Goal: Task Accomplishment & Management: Manage account settings

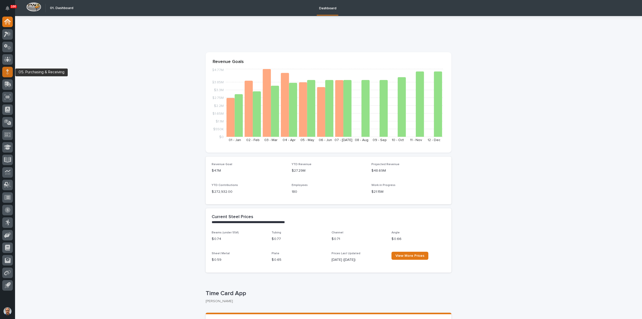
click at [7, 71] on icon at bounding box center [7, 72] width 3 height 6
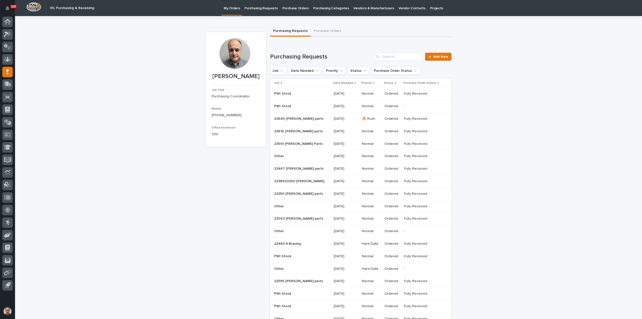
click at [266, 9] on p "Purchasing Requests" at bounding box center [261, 5] width 33 height 11
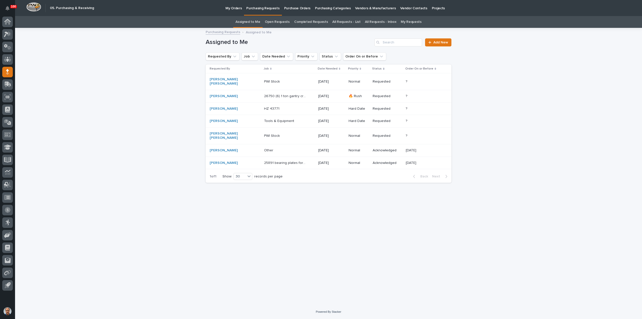
click at [264, 147] on p "Other" at bounding box center [269, 149] width 10 height 5
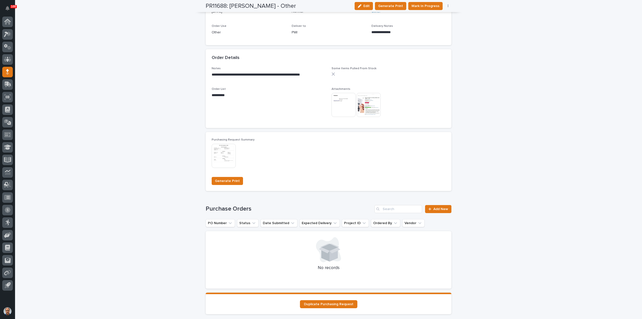
scroll to position [301, 0]
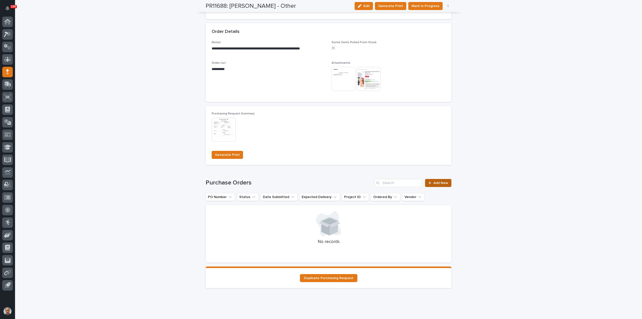
click at [438, 183] on span "Add New" at bounding box center [441, 183] width 15 height 4
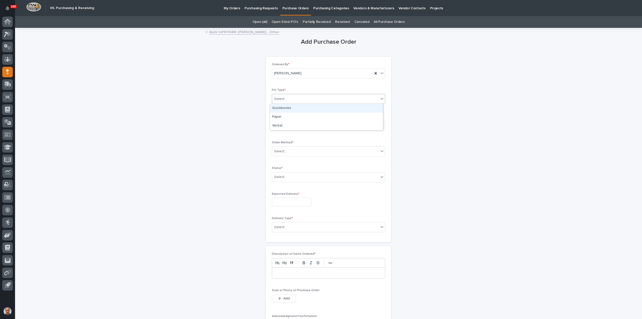
drag, startPoint x: 301, startPoint y: 97, endPoint x: 301, endPoint y: 101, distance: 3.8
click at [301, 97] on div "Select..." at bounding box center [325, 99] width 107 height 8
click at [285, 115] on div "Paper" at bounding box center [326, 117] width 113 height 9
drag, startPoint x: 286, startPoint y: 122, endPoint x: 292, endPoint y: 127, distance: 8.4
click at [286, 122] on div "Select..." at bounding box center [311, 124] width 78 height 8
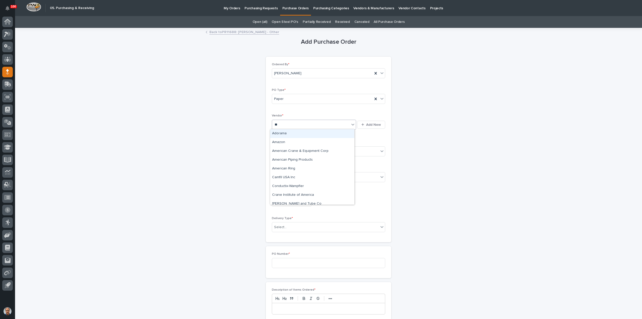
type input "***"
click at [289, 139] on div "Amazon" at bounding box center [312, 142] width 84 height 9
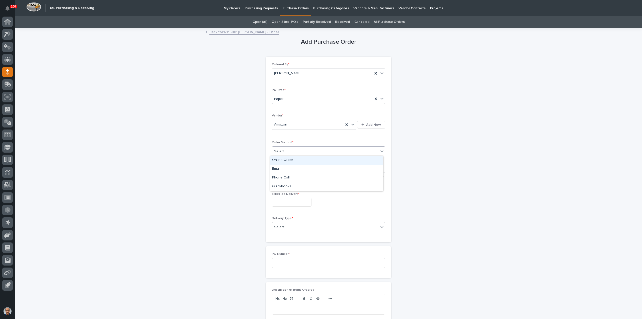
drag, startPoint x: 292, startPoint y: 148, endPoint x: 296, endPoint y: 152, distance: 6.0
click at [292, 149] on div "Select..." at bounding box center [325, 151] width 107 height 8
click at [286, 159] on div "Online Order" at bounding box center [326, 160] width 113 height 9
click at [291, 177] on div "Select..." at bounding box center [325, 177] width 107 height 8
click at [284, 194] on div "Submitted" at bounding box center [326, 194] width 113 height 9
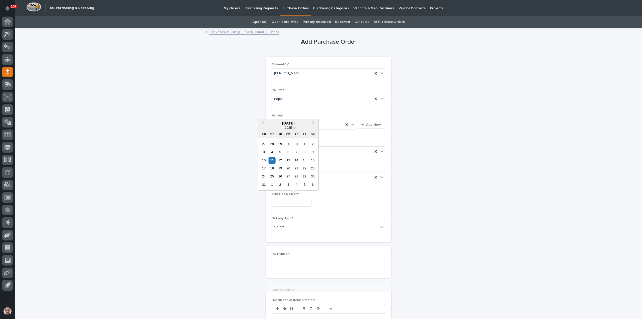
click at [289, 202] on input "text" at bounding box center [292, 202] width 40 height 9
click at [296, 161] on div "14" at bounding box center [296, 160] width 7 height 7
type input "**********"
click at [305, 223] on div "Select..." at bounding box center [325, 227] width 107 height 8
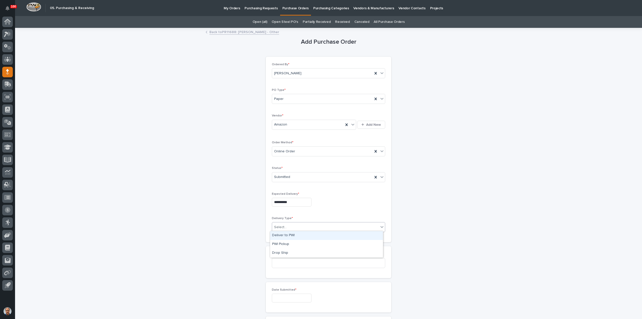
drag, startPoint x: 284, startPoint y: 234, endPoint x: 286, endPoint y: 237, distance: 3.4
click at [283, 234] on div "Deliver to PWI" at bounding box center [326, 235] width 113 height 9
drag, startPoint x: 290, startPoint y: 261, endPoint x: 293, endPoint y: 261, distance: 2.8
click at [291, 261] on input at bounding box center [328, 263] width 113 height 10
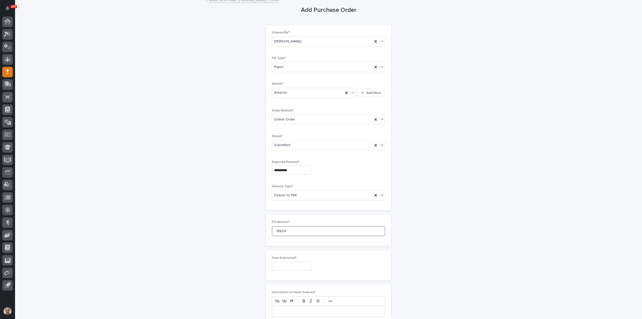
scroll to position [50, 0]
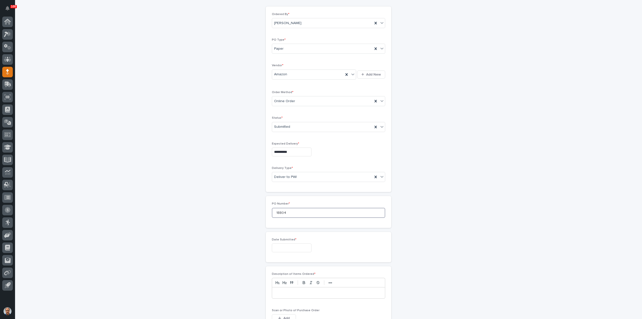
type input "18804"
click at [279, 248] on input "text" at bounding box center [292, 247] width 40 height 9
click at [269, 203] on div "11" at bounding box center [272, 205] width 7 height 7
type input "**********"
click at [294, 293] on p at bounding box center [328, 292] width 105 height 5
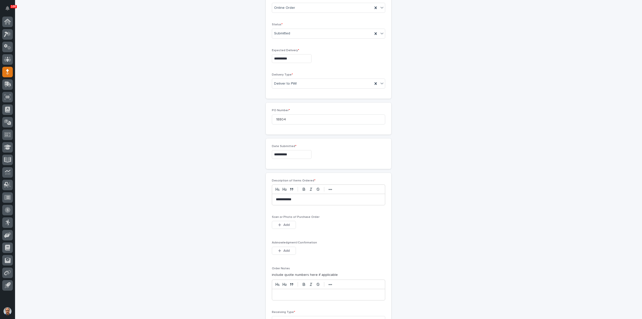
scroll to position [151, 0]
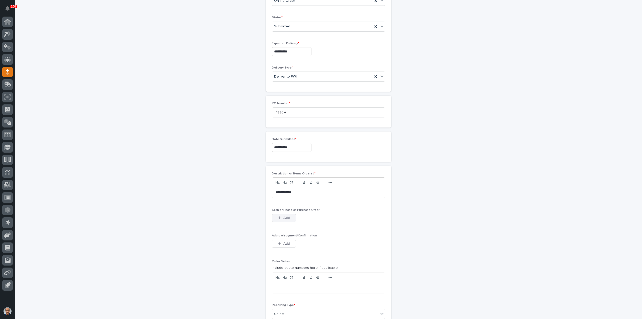
click at [283, 217] on span "Add" at bounding box center [286, 218] width 6 height 4
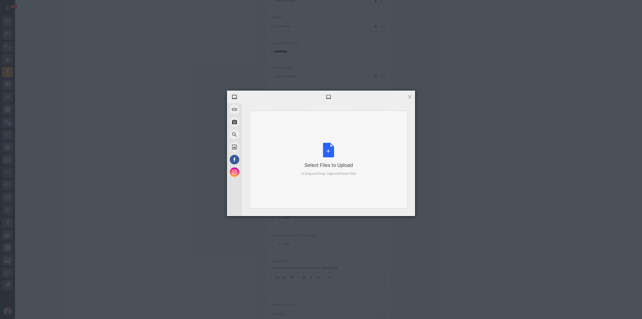
click at [325, 150] on div "Select Files to Upload or Drag and Drop, Copy and Paste Files" at bounding box center [328, 159] width 55 height 33
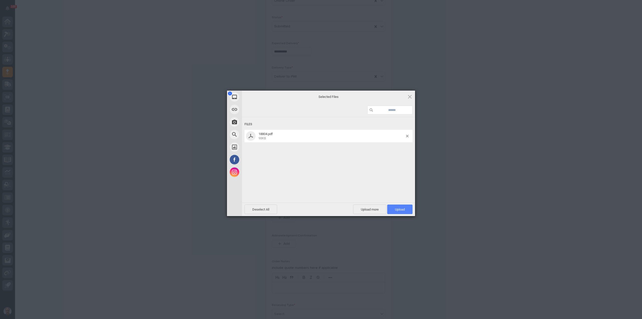
click at [396, 207] on span "Upload 1" at bounding box center [399, 209] width 25 height 10
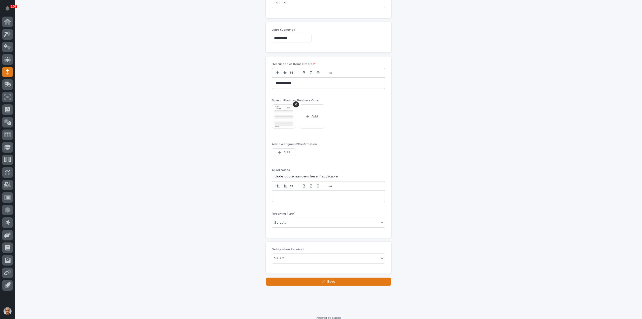
scroll to position [263, 0]
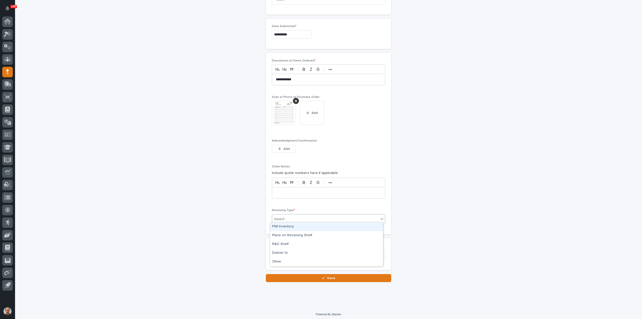
click at [300, 218] on div "Select..." at bounding box center [325, 219] width 107 height 8
click at [282, 252] on div "Deliver to" at bounding box center [326, 253] width 113 height 9
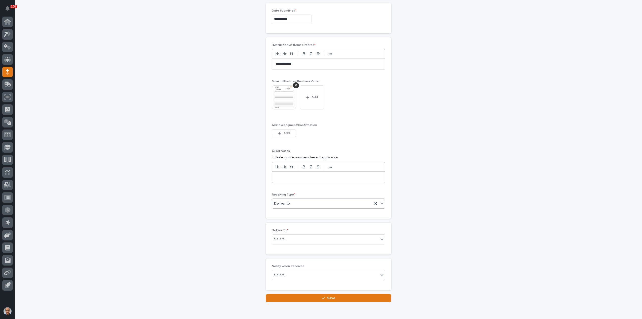
scroll to position [281, 0]
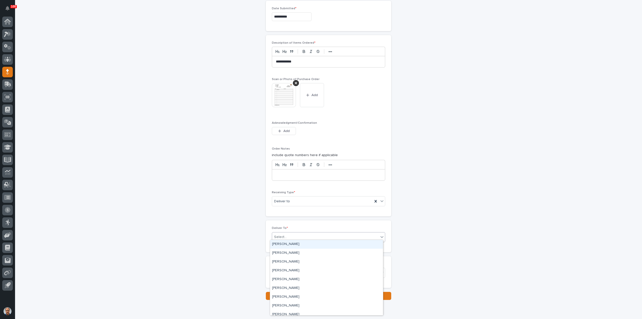
click at [296, 234] on div "Select..." at bounding box center [325, 237] width 107 height 8
type input "****"
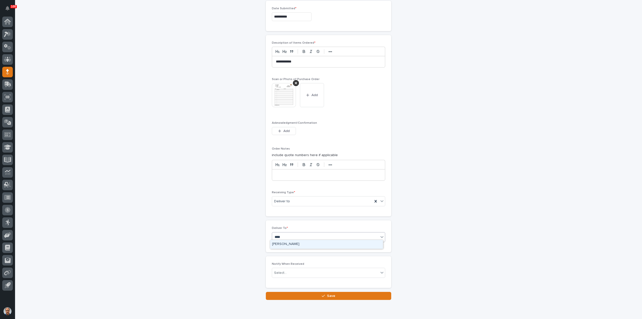
click at [284, 245] on div "[PERSON_NAME]" at bounding box center [326, 244] width 113 height 9
click at [323, 294] on div "button" at bounding box center [324, 296] width 5 height 4
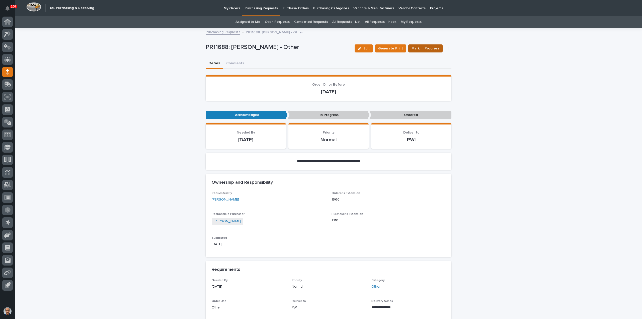
click at [424, 46] on span "Mark In Progress" at bounding box center [426, 48] width 28 height 5
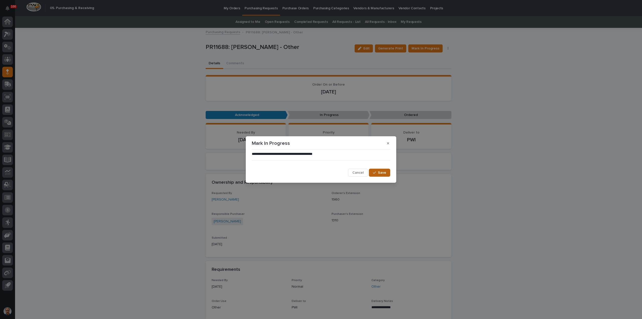
click at [381, 170] on button "Save" at bounding box center [379, 173] width 21 height 8
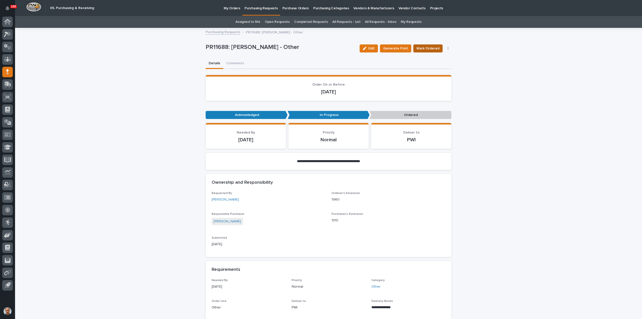
click at [429, 49] on span "Mark Ordered" at bounding box center [428, 48] width 23 height 5
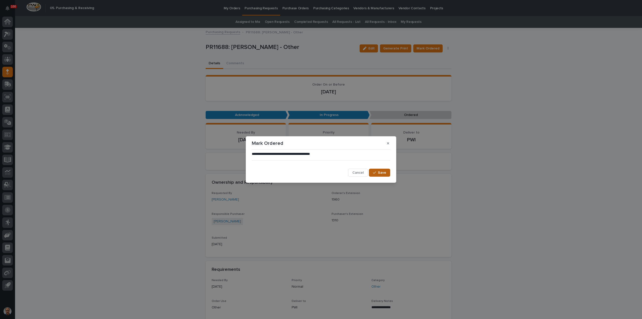
click at [373, 170] on button "Save" at bounding box center [379, 173] width 21 height 8
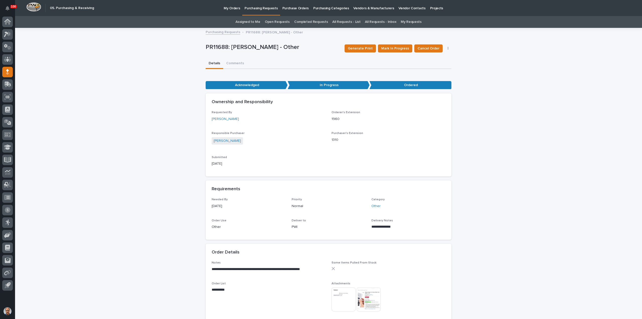
click at [267, 11] on link "Purchasing Requests" at bounding box center [261, 7] width 38 height 15
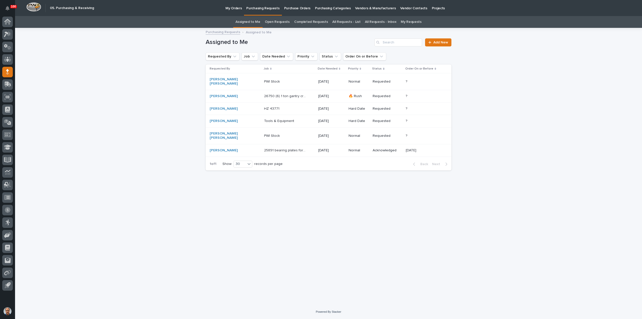
click at [264, 118] on p "Tools & Equipment" at bounding box center [279, 120] width 31 height 5
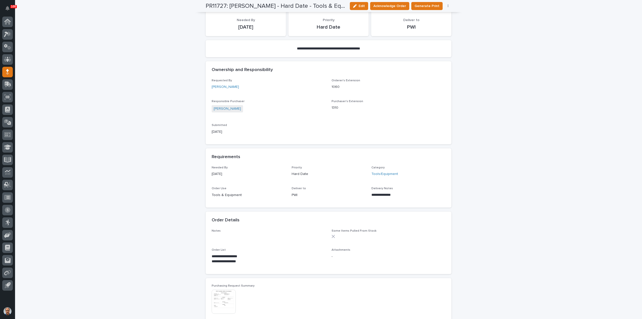
scroll to position [75, 0]
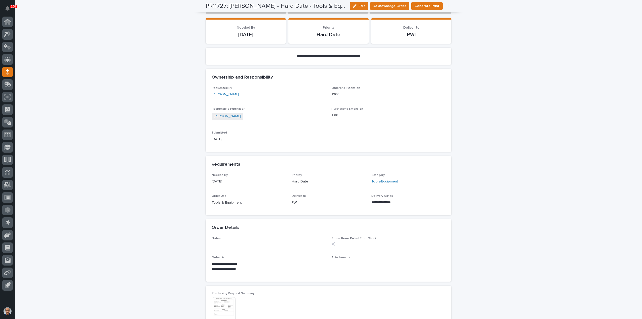
click at [410, 90] on div "Orderer's Extension 1060" at bounding box center [389, 93] width 114 height 15
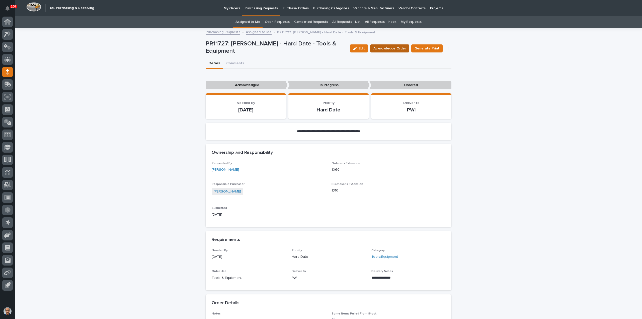
click at [394, 45] on button "Acknowledge Order" at bounding box center [389, 48] width 39 height 8
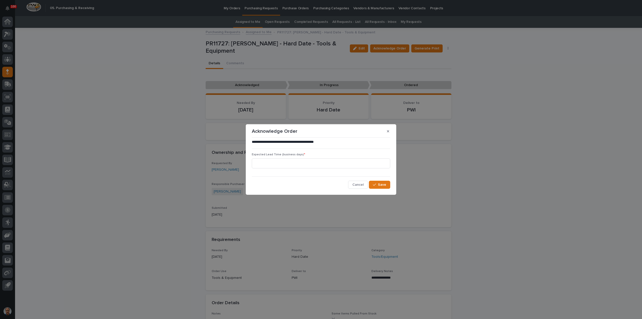
click at [317, 158] on div "Expected Lead Time (business days) *" at bounding box center [321, 163] width 138 height 20
click at [306, 163] on input at bounding box center [321, 163] width 138 height 10
type input "5"
click at [379, 185] on span "Save" at bounding box center [382, 185] width 8 height 4
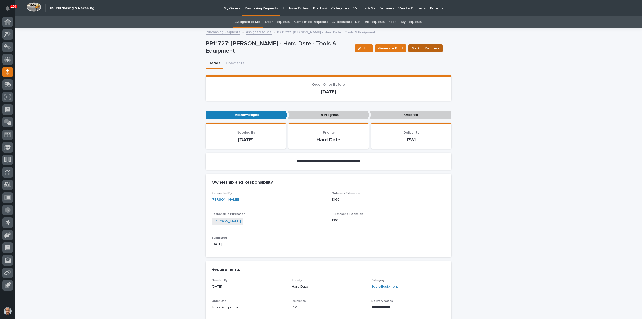
click at [429, 48] on span "Mark In Progress" at bounding box center [426, 48] width 28 height 5
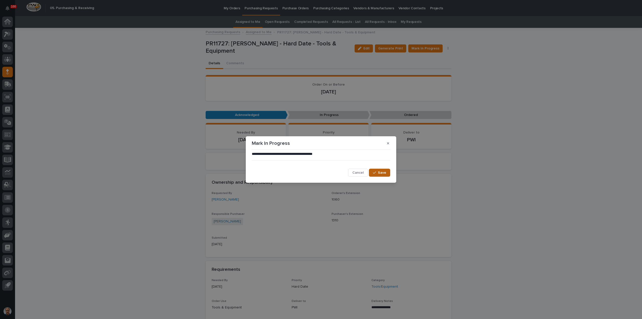
click at [384, 173] on span "Save" at bounding box center [382, 173] width 8 height 4
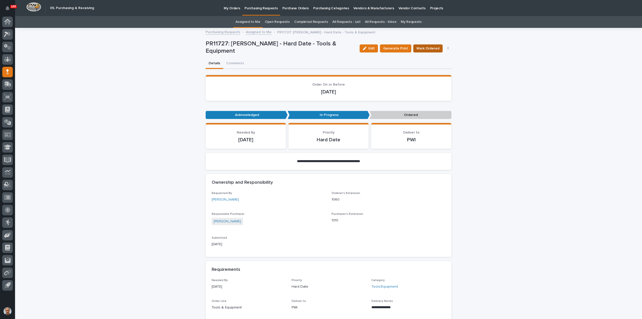
click at [430, 47] on span "Mark Ordered" at bounding box center [428, 48] width 23 height 5
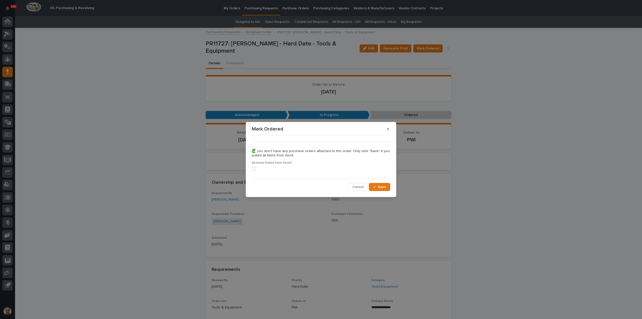
click at [253, 168] on span at bounding box center [254, 169] width 4 height 4
click at [384, 187] on span "Save" at bounding box center [382, 187] width 8 height 4
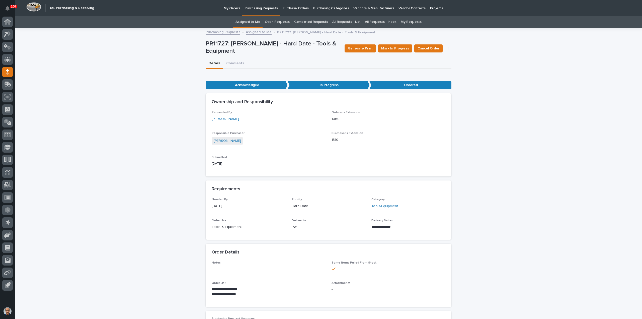
click at [263, 7] on p "Purchasing Requests" at bounding box center [261, 5] width 33 height 11
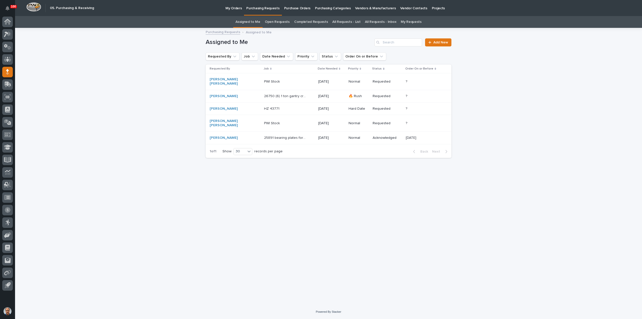
click at [264, 106] on p "HZ 43771" at bounding box center [272, 108] width 16 height 5
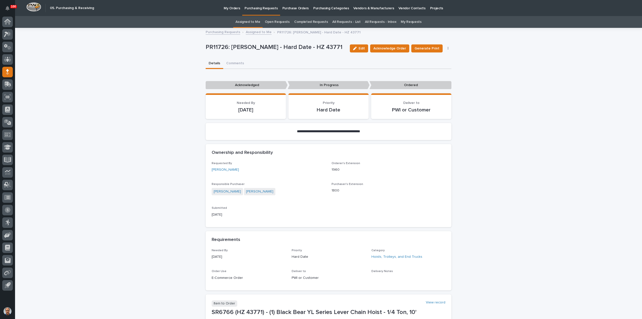
click at [256, 8] on p "Purchasing Requests" at bounding box center [261, 5] width 33 height 11
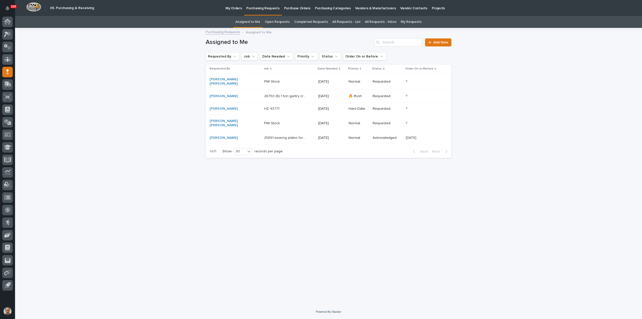
click at [230, 9] on p "My Orders" at bounding box center [234, 5] width 16 height 11
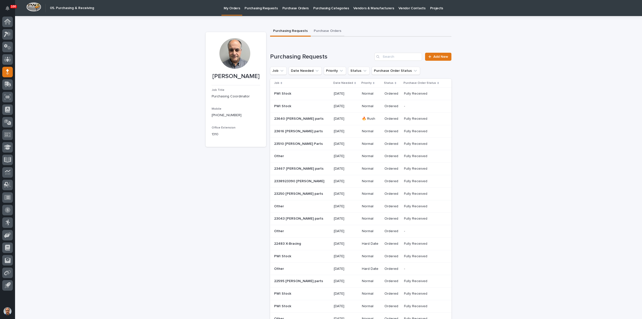
click at [334, 31] on button "Purchase Orders" at bounding box center [328, 31] width 34 height 11
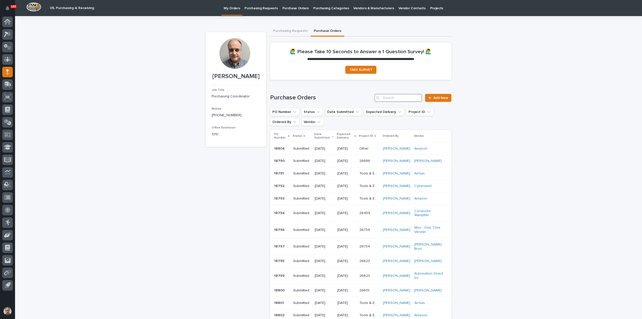
click at [394, 98] on input "Search" at bounding box center [399, 98] width 48 height 8
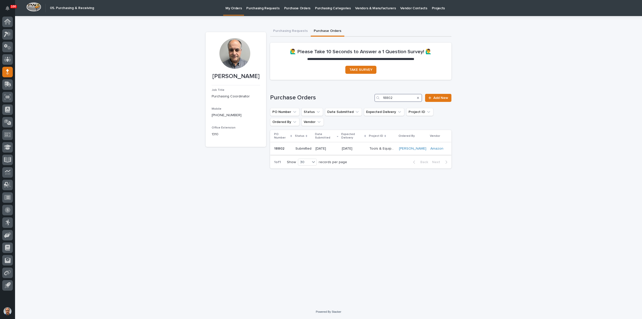
type input "18802"
click at [351, 147] on p "[DATE]" at bounding box center [354, 149] width 24 height 4
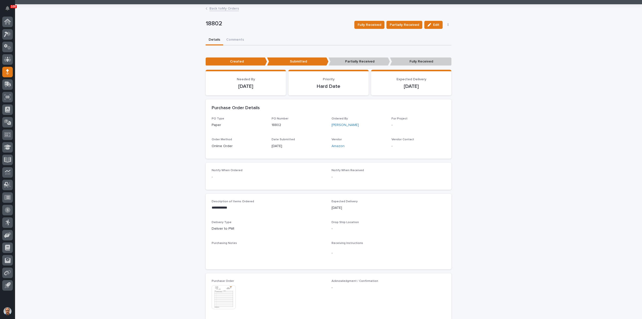
scroll to position [25, 0]
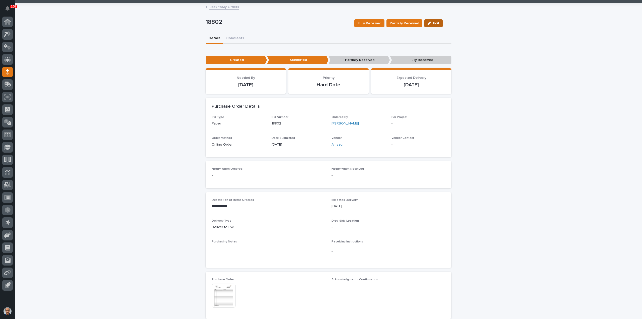
click at [433, 24] on span "Edit" at bounding box center [436, 24] width 6 height 4
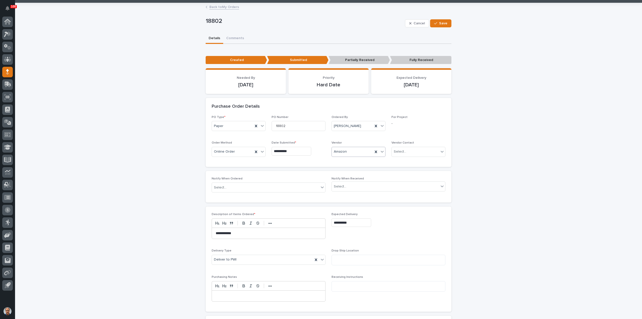
click at [357, 152] on div "Amazon" at bounding box center [352, 152] width 41 height 8
drag, startPoint x: 341, startPoint y: 154, endPoint x: 323, endPoint y: 155, distance: 17.8
click at [323, 155] on div "**********" at bounding box center [329, 137] width 234 height 45
click at [374, 151] on icon at bounding box center [376, 151] width 5 height 5
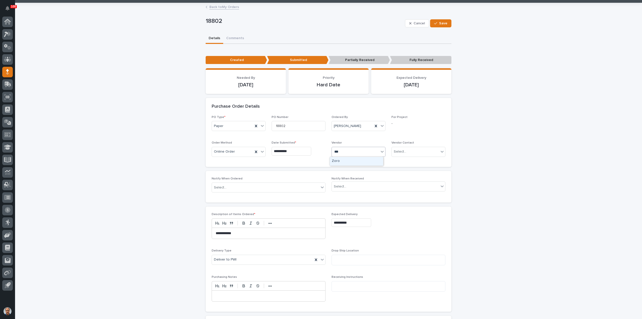
type input "****"
click at [346, 161] on div "Zoro" at bounding box center [356, 161] width 53 height 9
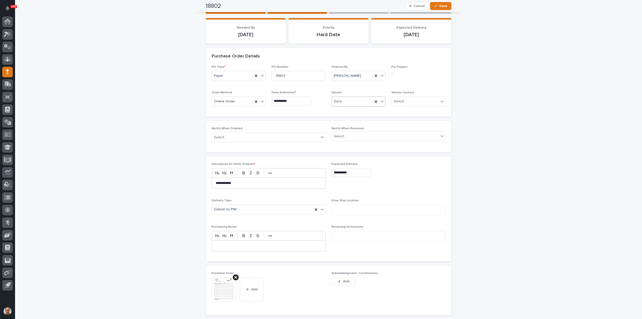
scroll to position [125, 0]
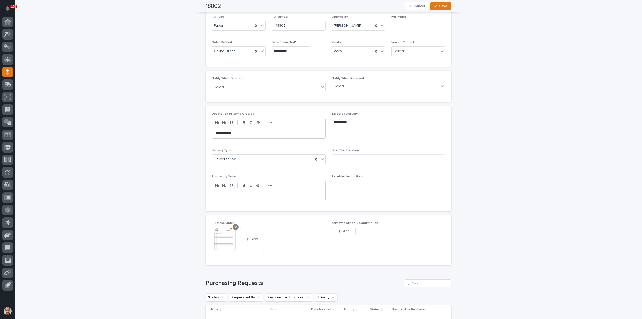
click at [235, 226] on icon at bounding box center [236, 227] width 3 height 3
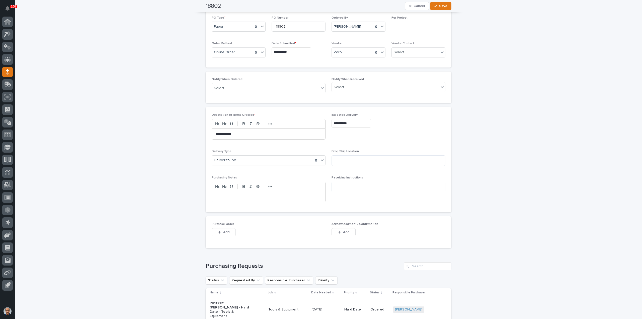
scroll to position [116, 0]
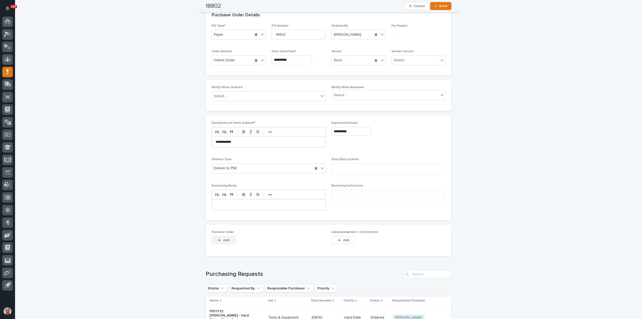
click at [224, 238] on span "Add" at bounding box center [226, 240] width 6 height 4
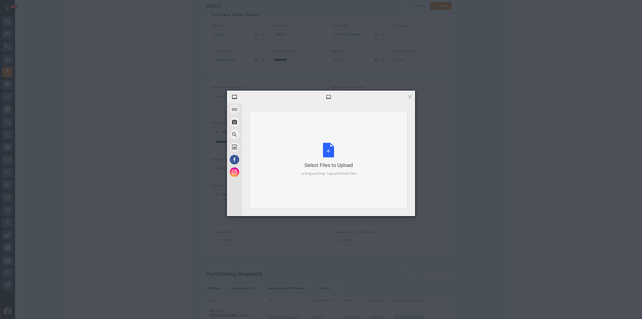
click at [325, 150] on div "Select Files to Upload or Drag and Drop, Copy and Paste Files" at bounding box center [328, 159] width 55 height 33
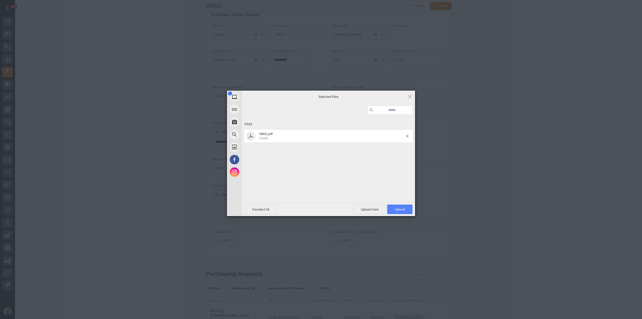
click at [403, 209] on span "Upload 1" at bounding box center [400, 209] width 10 height 4
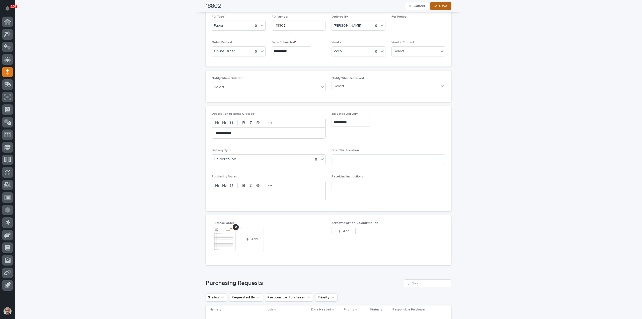
click at [438, 5] on button "Save" at bounding box center [440, 6] width 21 height 8
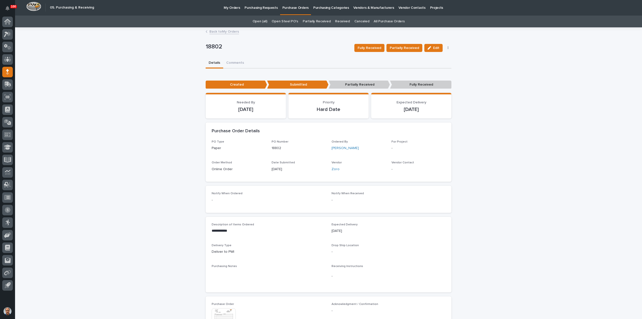
scroll to position [0, 0]
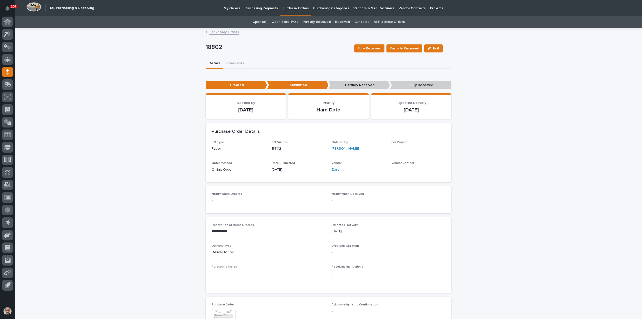
click at [251, 7] on p "Purchasing Requests" at bounding box center [261, 5] width 33 height 11
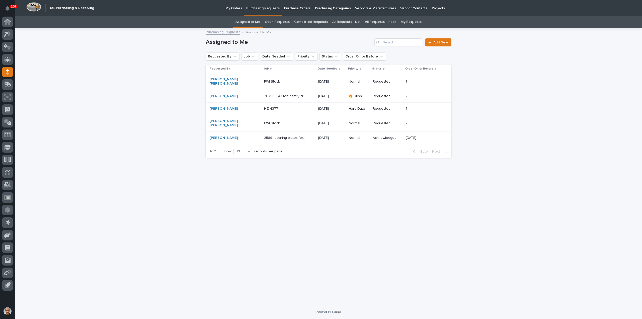
click at [264, 106] on p "HZ 43771" at bounding box center [272, 108] width 16 height 5
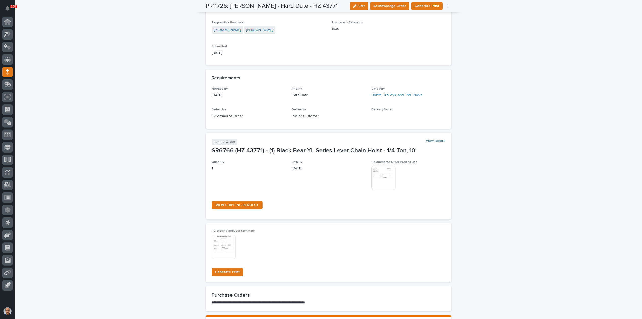
scroll to position [192, 0]
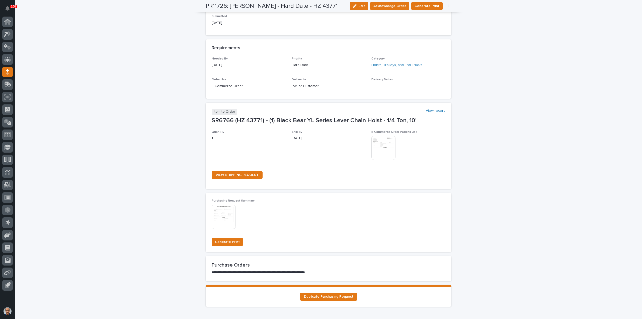
click at [384, 138] on img at bounding box center [384, 148] width 24 height 24
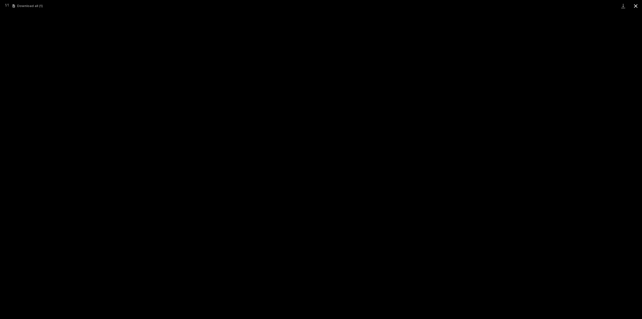
click at [636, 5] on button "Close gallery" at bounding box center [636, 6] width 13 height 12
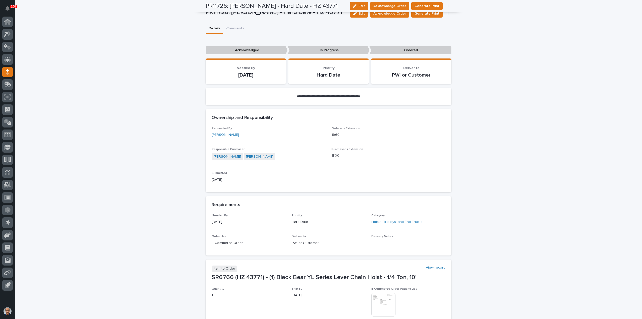
scroll to position [0, 0]
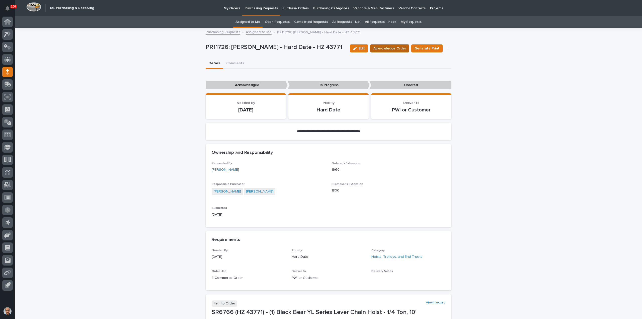
click at [398, 49] on span "Acknowledge Order" at bounding box center [390, 48] width 33 height 5
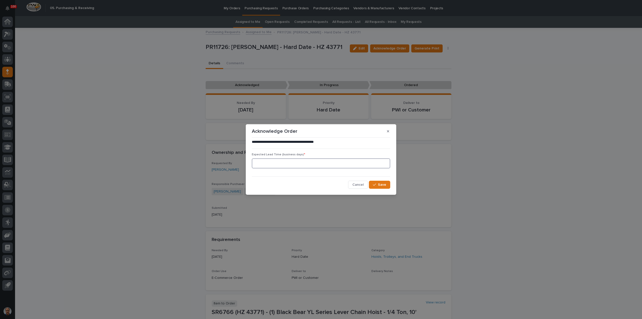
click at [313, 162] on input at bounding box center [321, 163] width 138 height 10
type input "5"
click at [387, 182] on button "Save" at bounding box center [379, 185] width 21 height 8
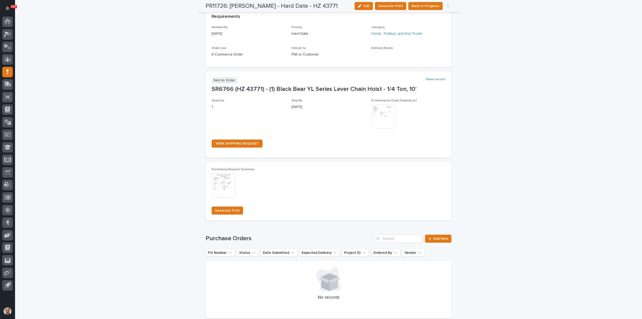
scroll to position [301, 0]
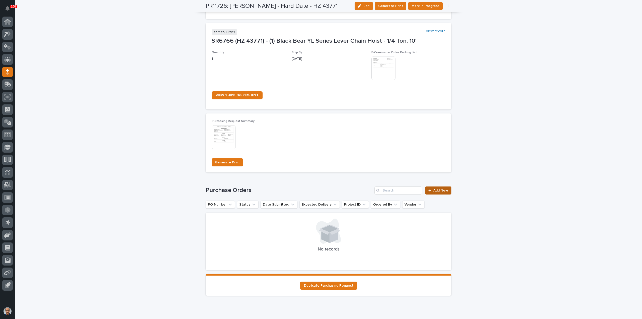
click at [443, 190] on span "Add New" at bounding box center [441, 191] width 15 height 4
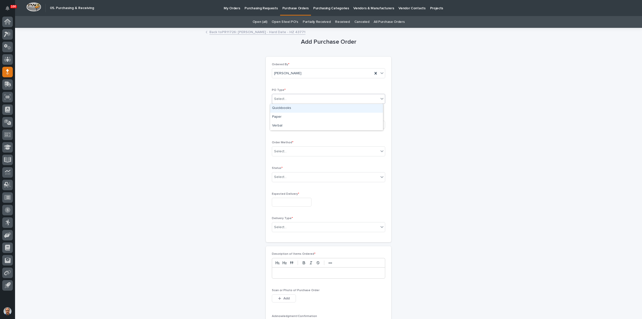
click at [309, 97] on div "Select..." at bounding box center [325, 99] width 107 height 8
click at [291, 118] on div "Paper" at bounding box center [326, 117] width 113 height 9
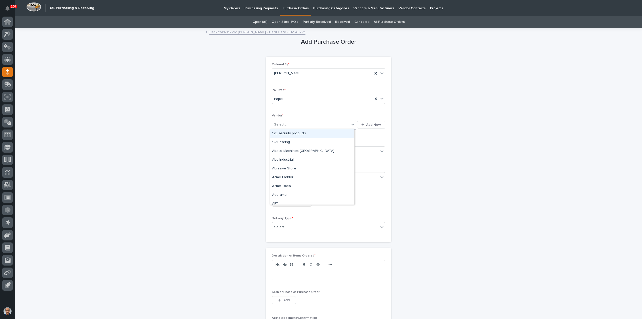
click at [292, 122] on div "Select..." at bounding box center [311, 124] width 78 height 8
type input "***"
click at [288, 135] on div "Black Bear USA" at bounding box center [312, 133] width 84 height 9
drag, startPoint x: 295, startPoint y: 150, endPoint x: 294, endPoint y: 154, distance: 4.0
click at [295, 150] on div "Select..." at bounding box center [325, 151] width 107 height 8
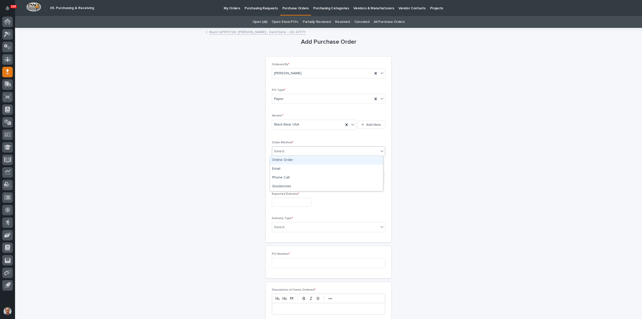
click at [288, 161] on div "Online Order" at bounding box center [326, 160] width 113 height 9
drag, startPoint x: 294, startPoint y: 176, endPoint x: 294, endPoint y: 179, distance: 2.9
click at [294, 177] on div "Select..." at bounding box center [325, 177] width 107 height 8
click at [297, 152] on div "Online Order" at bounding box center [322, 151] width 101 height 8
click at [280, 168] on div "Email" at bounding box center [326, 169] width 113 height 9
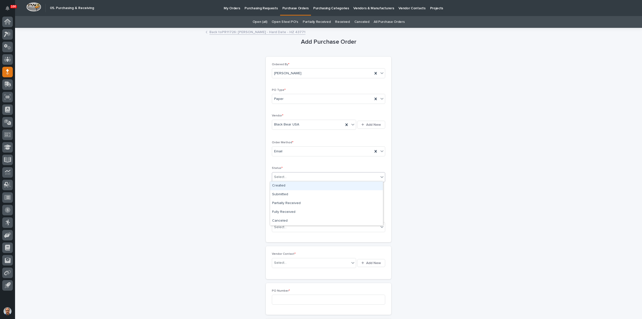
drag, startPoint x: 292, startPoint y: 175, endPoint x: 292, endPoint y: 179, distance: 4.0
click at [292, 176] on div "Select..." at bounding box center [325, 177] width 107 height 8
drag, startPoint x: 284, startPoint y: 190, endPoint x: 283, endPoint y: 195, distance: 5.1
click at [282, 194] on div "Submitted" at bounding box center [326, 194] width 113 height 9
click at [287, 199] on input "text" at bounding box center [292, 202] width 40 height 9
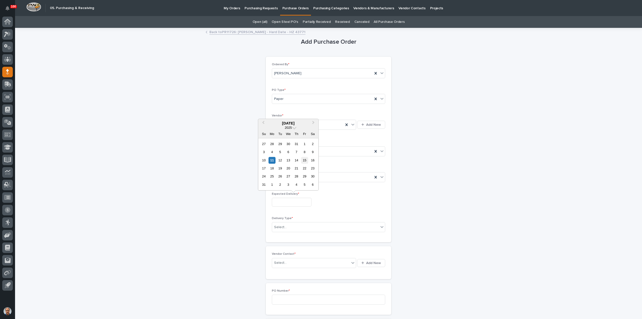
click at [305, 159] on div "15" at bounding box center [304, 160] width 7 height 7
type input "**********"
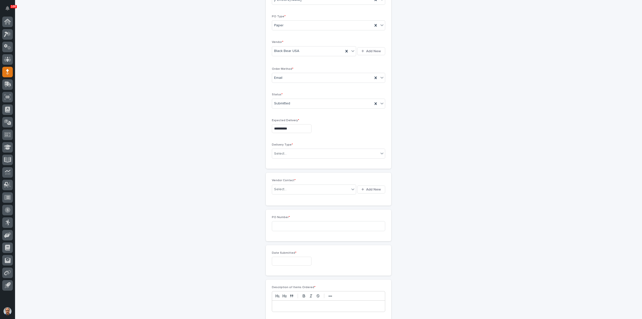
scroll to position [75, 0]
click at [296, 149] on div "Select..." at bounding box center [325, 152] width 107 height 8
drag, startPoint x: 285, startPoint y: 173, endPoint x: 284, endPoint y: 176, distance: 3.2
click at [284, 176] on div "Drop Ship" at bounding box center [326, 177] width 113 height 9
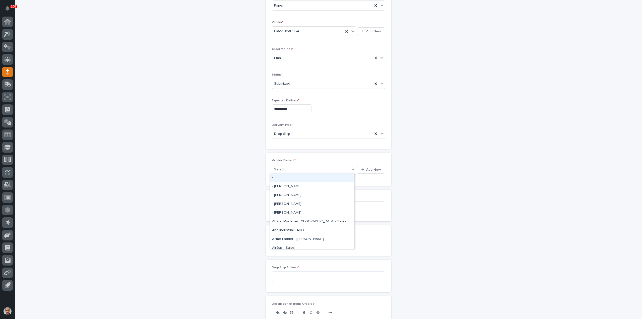
click at [289, 167] on div "Select..." at bounding box center [311, 169] width 78 height 8
type input "***"
click at [313, 180] on div "Black Bear USA - [PERSON_NAME] [PERSON_NAME]" at bounding box center [312, 177] width 84 height 9
click at [302, 210] on input at bounding box center [328, 215] width 113 height 10
type input "18805"
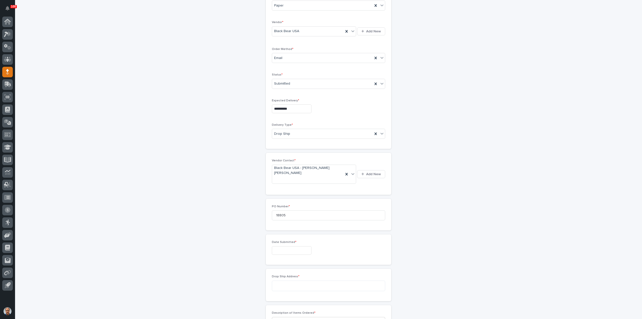
click at [304, 246] on input "text" at bounding box center [292, 250] width 40 height 9
click at [272, 197] on div "11" at bounding box center [272, 199] width 7 height 7
type input "**********"
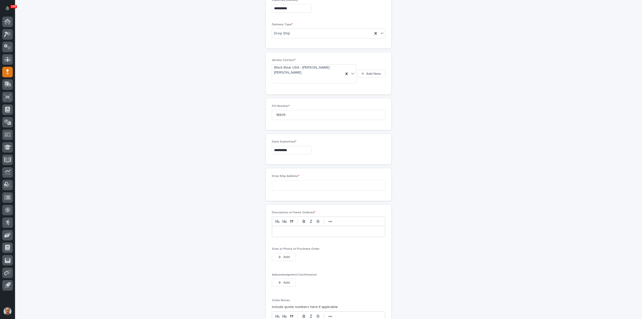
scroll to position [219, 0]
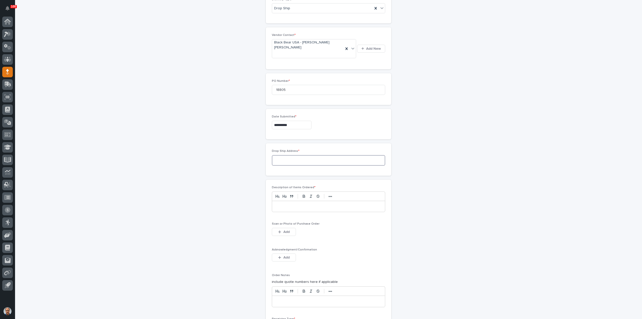
click at [281, 155] on textarea at bounding box center [328, 160] width 113 height 11
paste textarea "**********"
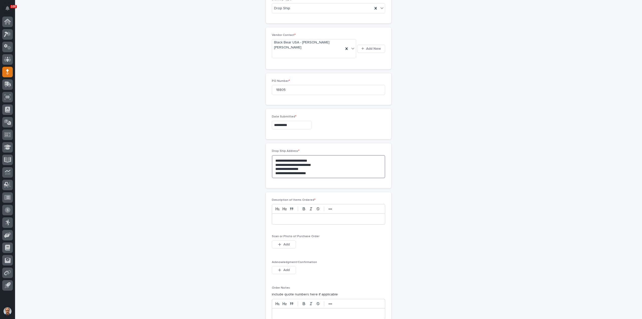
type textarea "**********"
click at [288, 217] on p at bounding box center [328, 219] width 105 height 5
click at [285, 240] on button "Add" at bounding box center [284, 244] width 24 height 8
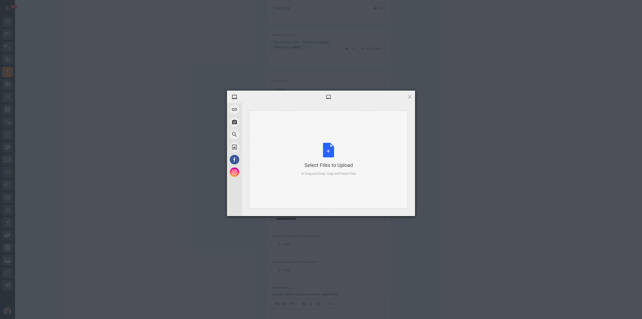
click at [326, 149] on div "Select Files to Upload or Drag and Drop, Copy and Paste Files" at bounding box center [328, 159] width 55 height 33
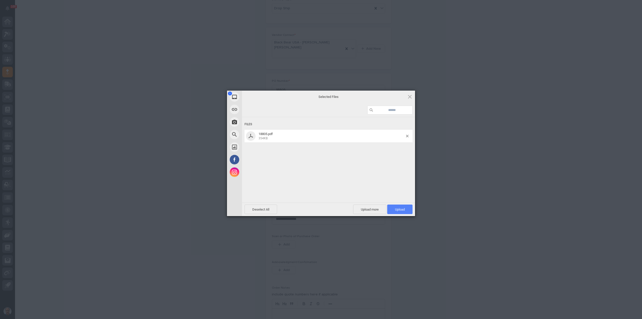
click at [399, 208] on span "Upload 1" at bounding box center [400, 209] width 10 height 4
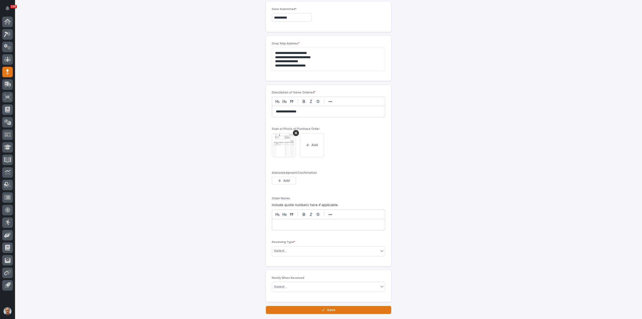
scroll to position [349, 0]
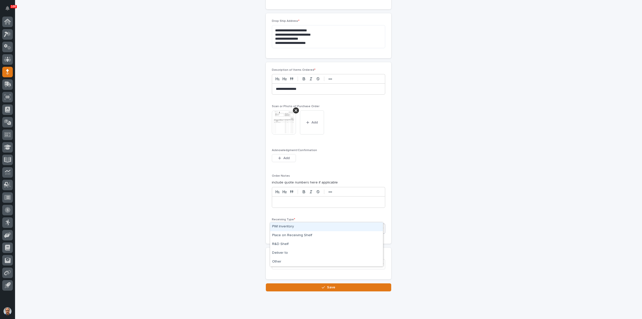
click at [300, 224] on div "Select..." at bounding box center [325, 228] width 107 height 8
click at [286, 258] on div "Other" at bounding box center [326, 261] width 113 height 9
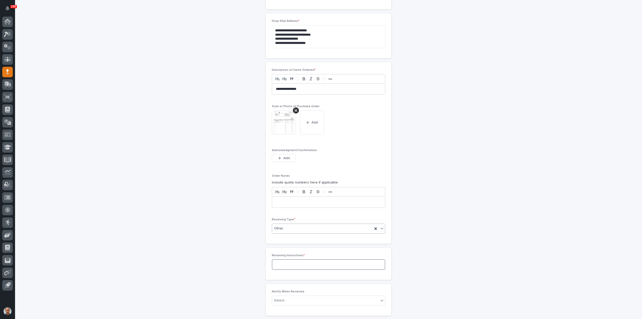
click at [289, 259] on textarea at bounding box center [328, 264] width 113 height 11
type textarea "*********"
click at [330, 319] on span "Save" at bounding box center [331, 324] width 8 height 4
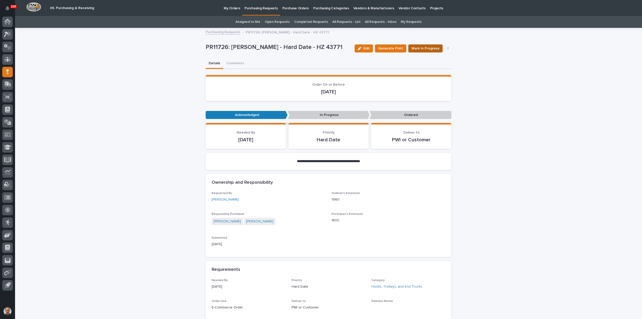
click at [430, 47] on span "Mark In Progress" at bounding box center [426, 48] width 28 height 5
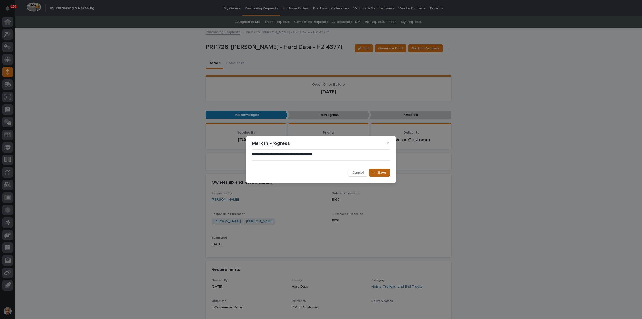
click at [382, 171] on span "Save" at bounding box center [382, 173] width 8 height 4
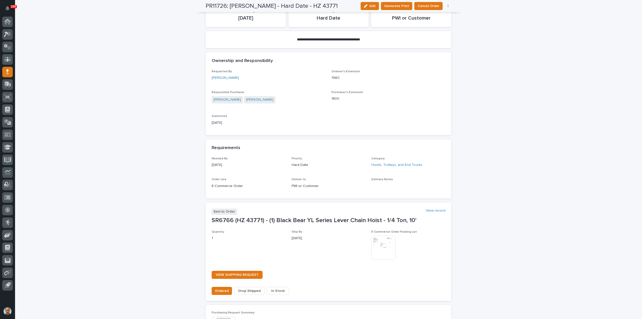
scroll to position [276, 0]
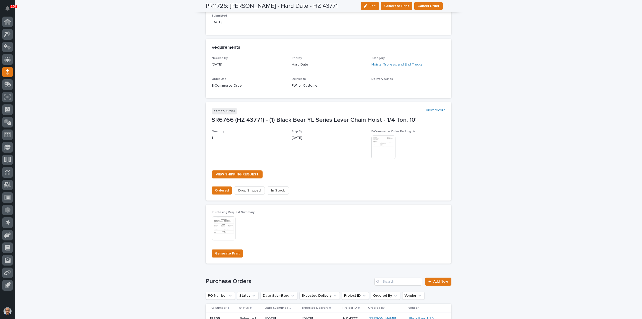
click at [252, 188] on span "Drop Shipped" at bounding box center [249, 190] width 22 height 5
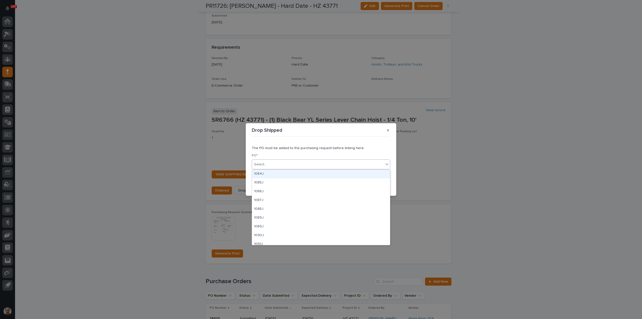
click at [278, 165] on div "Select..." at bounding box center [318, 164] width 132 height 8
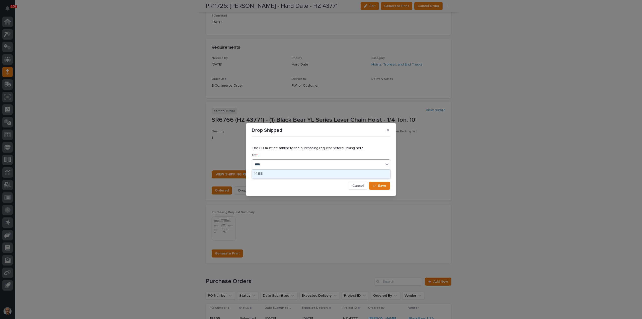
type input "*****"
click at [267, 174] on div "18805" at bounding box center [321, 174] width 138 height 9
click at [379, 184] on span "Save" at bounding box center [382, 186] width 8 height 4
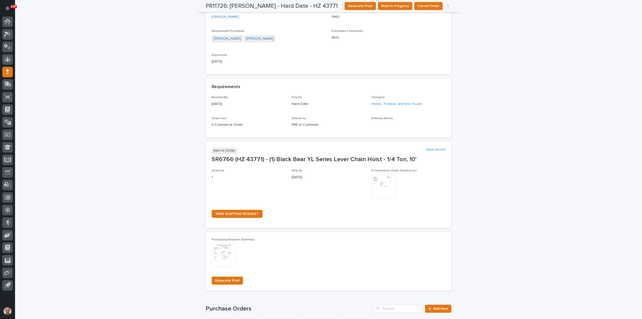
scroll to position [0, 0]
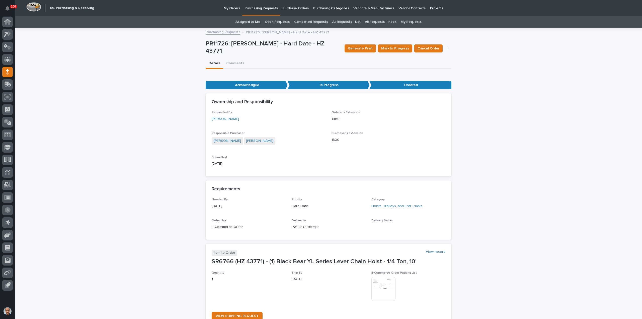
click at [257, 8] on p "Purchasing Requests" at bounding box center [261, 5] width 33 height 11
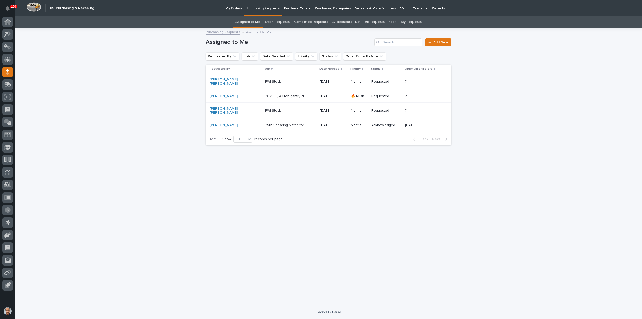
click at [274, 93] on p "26750 (6) 1 ton gantry cranes" at bounding box center [286, 95] width 43 height 5
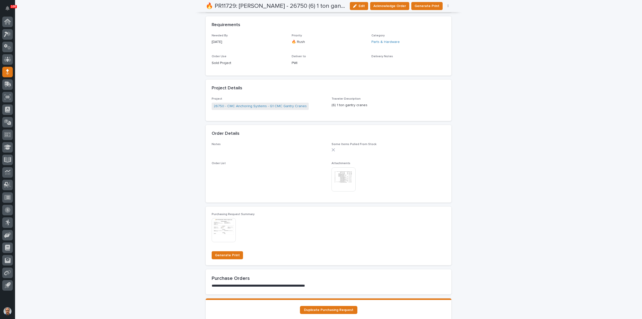
scroll to position [226, 0]
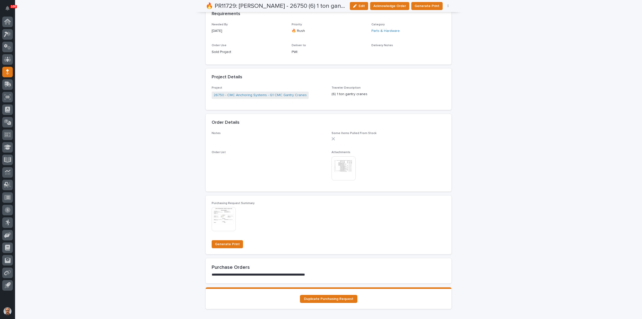
click at [336, 161] on img at bounding box center [344, 168] width 24 height 24
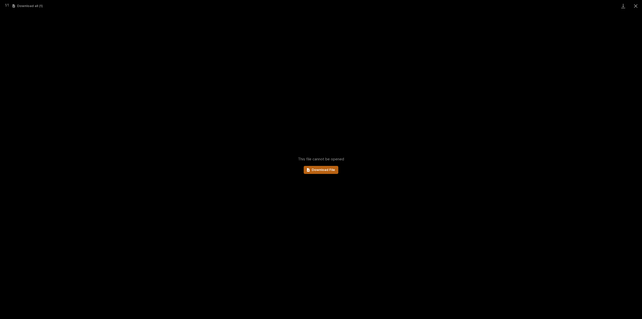
click at [320, 170] on span "Download File" at bounding box center [323, 170] width 23 height 4
click at [634, 7] on button "Close gallery" at bounding box center [636, 6] width 13 height 12
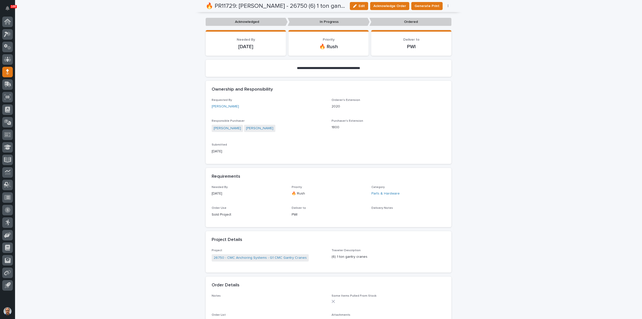
scroll to position [0, 0]
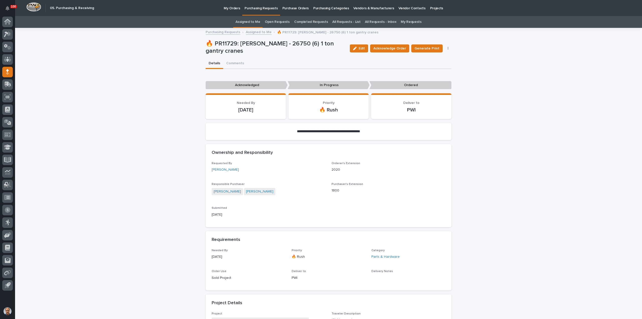
click at [228, 7] on p "My Orders" at bounding box center [232, 5] width 16 height 11
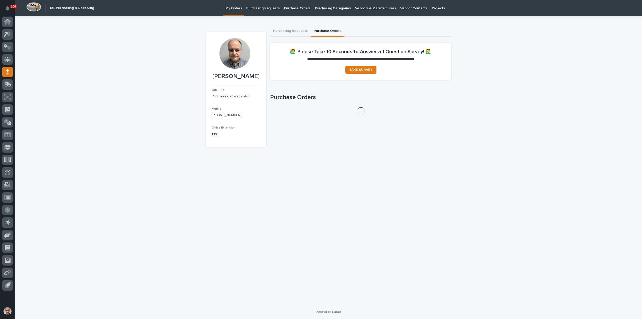
click at [326, 29] on button "Purchase Orders" at bounding box center [328, 31] width 34 height 11
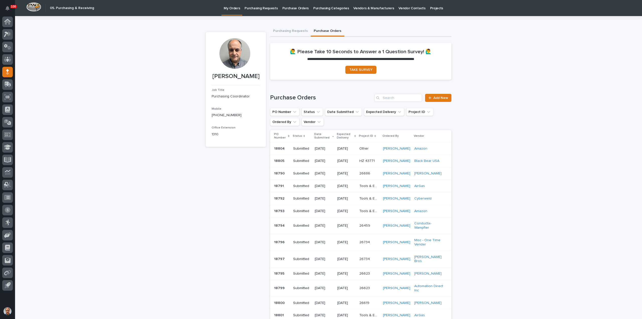
click at [302, 163] on p "Submitted" at bounding box center [302, 161] width 18 height 4
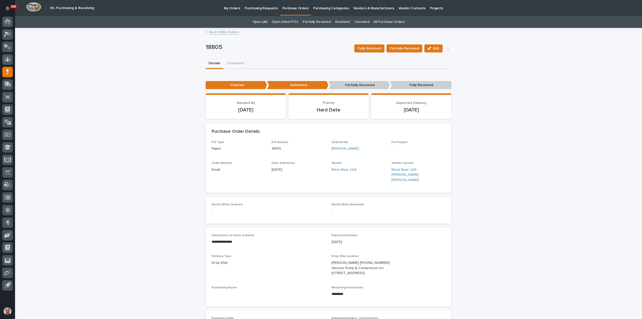
click at [265, 8] on p "Purchasing Requests" at bounding box center [261, 5] width 33 height 11
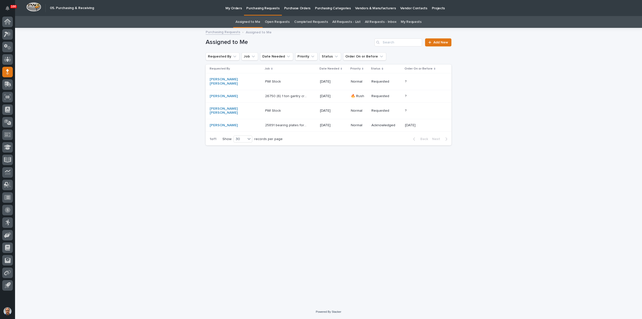
click at [276, 93] on p "26750 (6) 1 ton gantry cranes" at bounding box center [286, 95] width 43 height 5
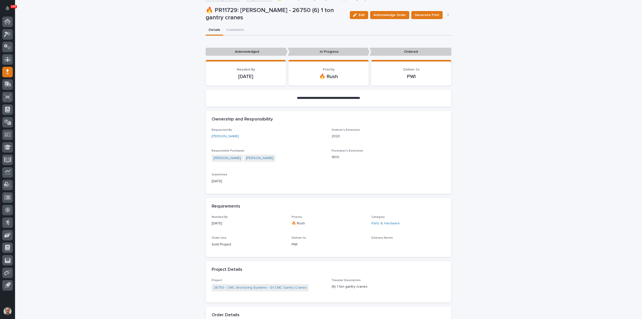
scroll to position [41, 0]
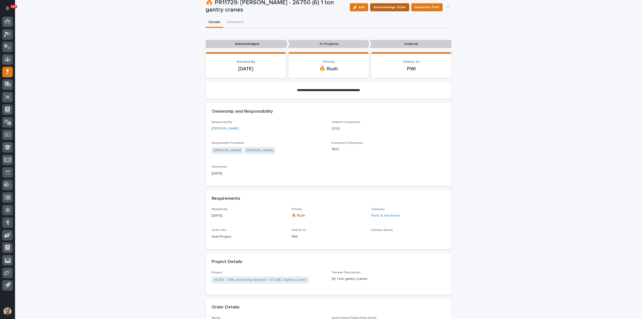
click at [391, 8] on span "Acknowledge Order" at bounding box center [390, 7] width 33 height 5
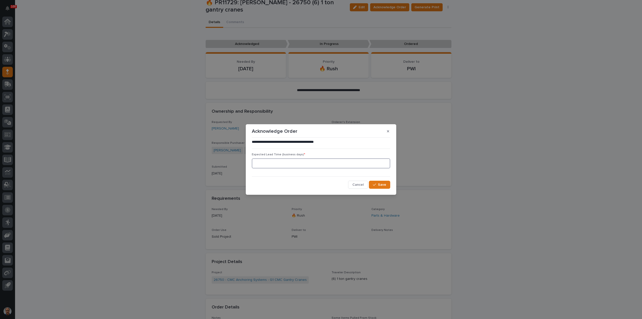
click at [290, 163] on input at bounding box center [321, 163] width 138 height 10
type input "5"
click at [376, 183] on button "Save" at bounding box center [379, 185] width 21 height 8
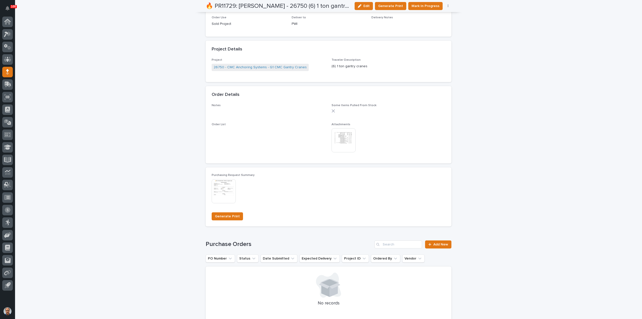
scroll to position [291, 0]
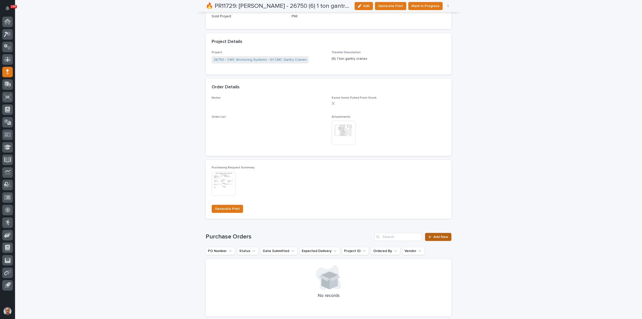
click at [438, 235] on span "Add New" at bounding box center [441, 237] width 15 height 4
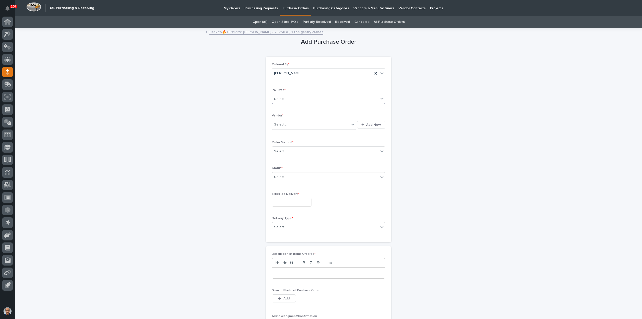
click at [300, 98] on div "Select..." at bounding box center [325, 99] width 107 height 8
click at [291, 114] on div "Paper" at bounding box center [326, 117] width 113 height 9
click at [292, 120] on div "Select..." at bounding box center [314, 125] width 84 height 10
type input "***"
click at [301, 133] on div "B & C Industrial Products" at bounding box center [312, 133] width 84 height 9
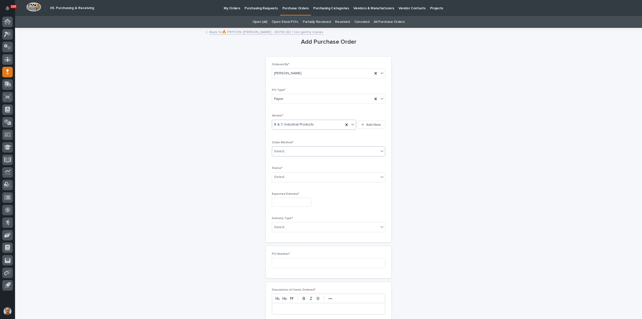
click at [297, 151] on div "Select..." at bounding box center [325, 151] width 107 height 8
click at [287, 160] on div "Online Order" at bounding box center [326, 160] width 113 height 9
click at [306, 150] on div "Online Order" at bounding box center [322, 151] width 101 height 8
click at [277, 169] on div "Email" at bounding box center [326, 169] width 113 height 9
click at [291, 176] on div "Select..." at bounding box center [325, 177] width 107 height 8
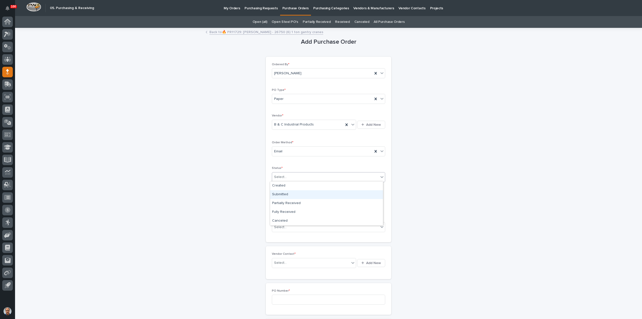
drag, startPoint x: 282, startPoint y: 193, endPoint x: 285, endPoint y: 196, distance: 3.9
click at [282, 193] on div "Submitted" at bounding box center [326, 194] width 113 height 9
click at [286, 201] on input "text" at bounding box center [292, 202] width 40 height 9
click at [288, 160] on div "13" at bounding box center [288, 160] width 7 height 7
type input "**********"
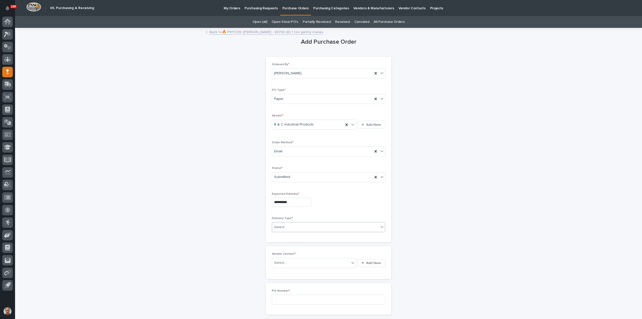
click at [299, 224] on div "Select..." at bounding box center [325, 227] width 107 height 8
click at [289, 235] on div "Deliver to PWI" at bounding box center [326, 235] width 113 height 9
click at [298, 263] on div "Select..." at bounding box center [311, 263] width 78 height 8
type input "***"
click at [303, 272] on div "B & C Industrial Products -" at bounding box center [312, 271] width 84 height 9
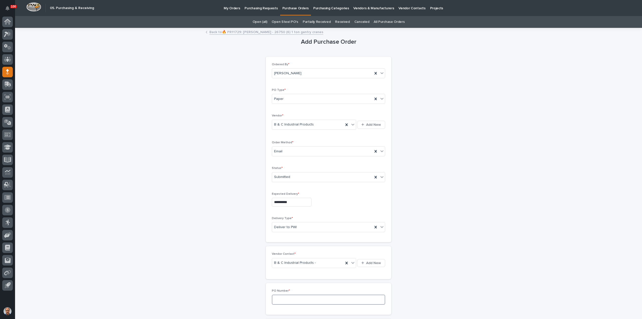
drag, startPoint x: 295, startPoint y: 296, endPoint x: 324, endPoint y: 297, distance: 28.9
click at [297, 297] on input at bounding box center [328, 300] width 113 height 10
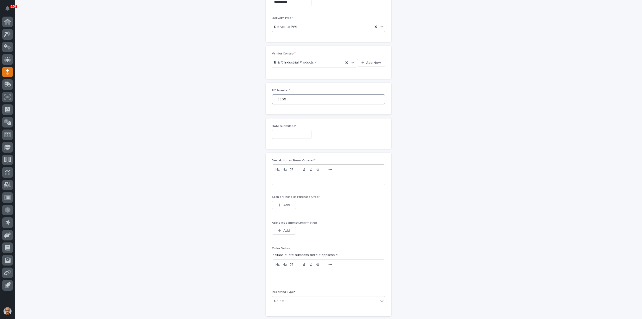
scroll to position [201, 0]
type input "18806"
click at [295, 131] on input "text" at bounding box center [292, 133] width 40 height 9
click at [271, 91] on div "11" at bounding box center [272, 91] width 7 height 7
type input "**********"
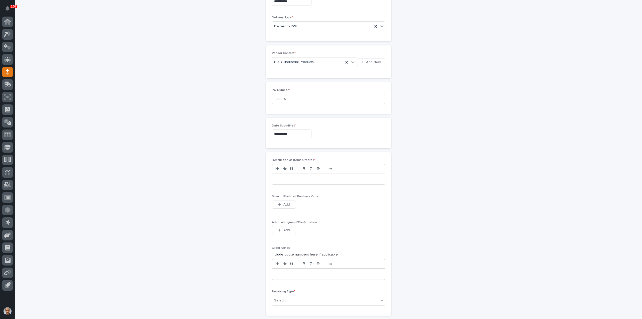
click at [306, 177] on p at bounding box center [328, 178] width 105 height 5
click at [286, 203] on span "Add" at bounding box center [286, 205] width 6 height 4
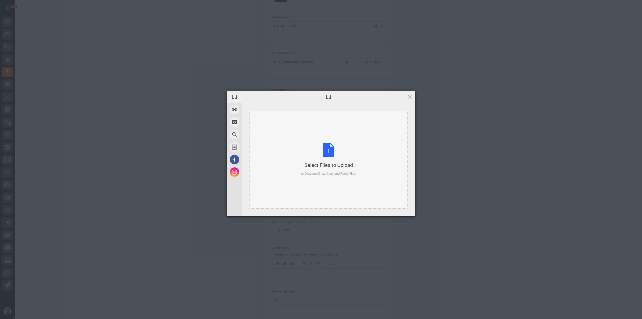
click at [329, 148] on div "Select Files to Upload or Drag and Drop, Copy and Paste Files" at bounding box center [328, 159] width 55 height 33
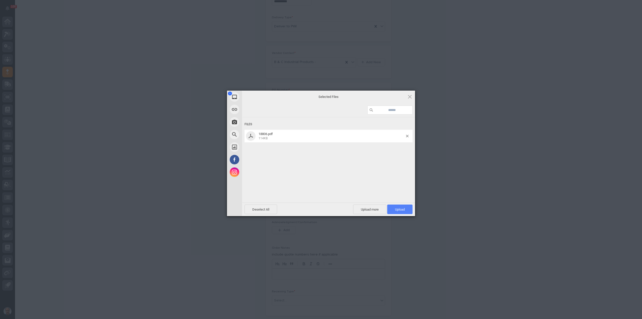
click at [389, 208] on span "Upload 1" at bounding box center [399, 209] width 25 height 10
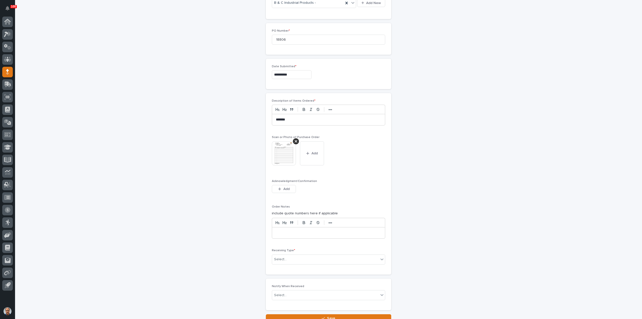
scroll to position [300, 0]
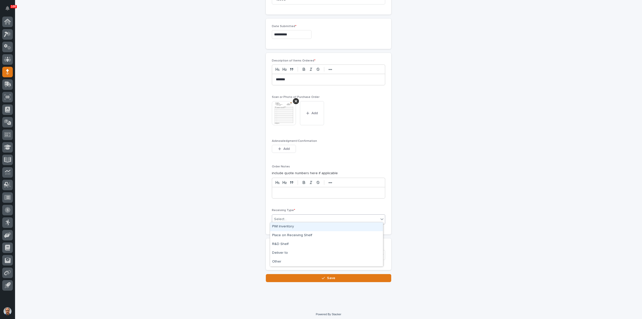
click at [305, 215] on div "Select..." at bounding box center [325, 219] width 107 height 8
click at [288, 262] on div "Other" at bounding box center [326, 261] width 113 height 9
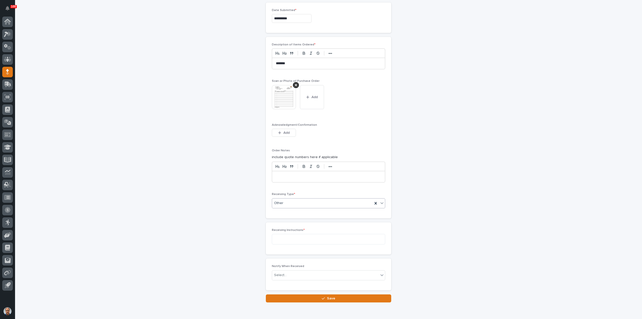
scroll to position [318, 0]
click at [286, 236] on textarea at bounding box center [328, 237] width 113 height 11
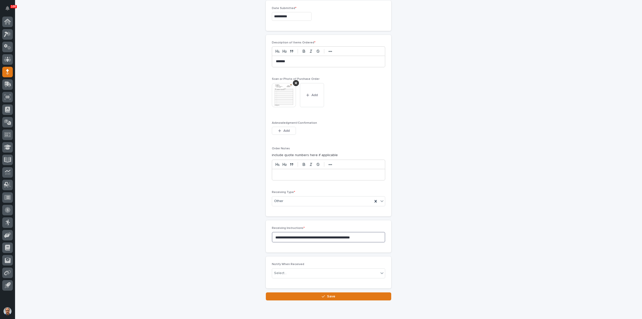
type textarea "**********"
click at [338, 292] on button "Save" at bounding box center [328, 296] width 125 height 8
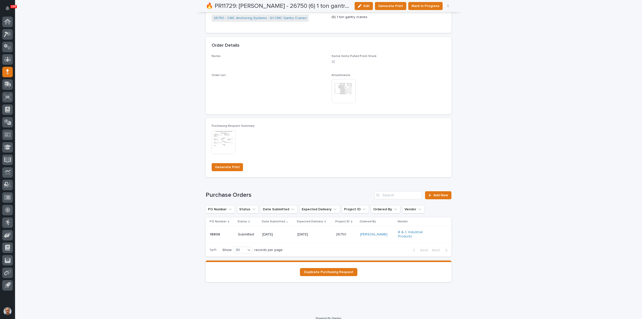
scroll to position [339, 0]
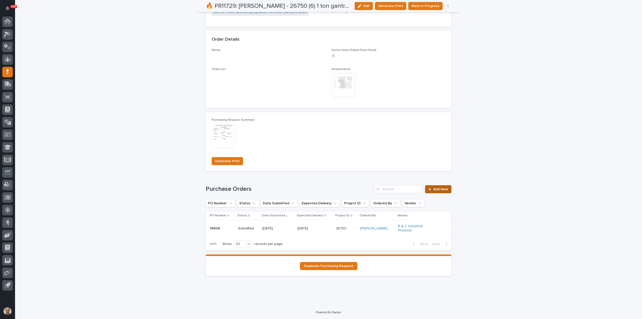
click at [437, 186] on link "Add New" at bounding box center [438, 189] width 26 height 8
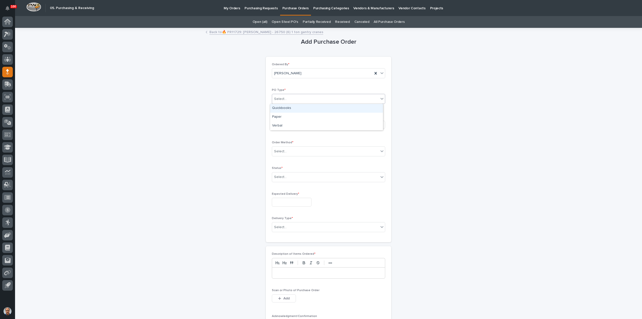
click at [304, 100] on div "Select..." at bounding box center [325, 99] width 107 height 8
click at [288, 117] on div "Paper" at bounding box center [326, 117] width 113 height 9
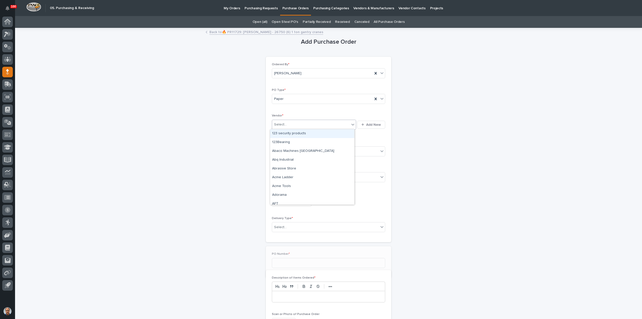
drag, startPoint x: 288, startPoint y: 122, endPoint x: 307, endPoint y: 124, distance: 18.4
click at [290, 122] on div "Select..." at bounding box center [311, 124] width 78 height 8
type input "***"
click at [298, 131] on div "Vestil Manufacturing Corporation" at bounding box center [312, 133] width 84 height 9
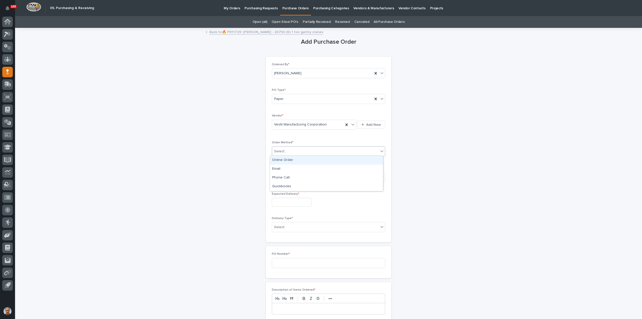
drag, startPoint x: 300, startPoint y: 148, endPoint x: 301, endPoint y: 150, distance: 2.9
click at [300, 148] on div "Select..." at bounding box center [325, 151] width 107 height 8
click at [283, 168] on div "Email" at bounding box center [326, 169] width 113 height 9
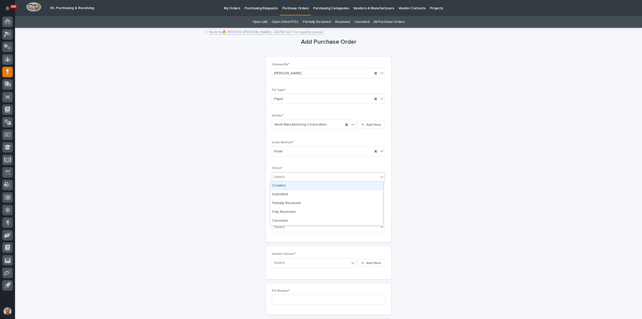
click at [294, 177] on div "Select..." at bounding box center [325, 177] width 107 height 8
click at [285, 193] on div "Submitted" at bounding box center [326, 194] width 113 height 9
click at [291, 202] on input "text" at bounding box center [292, 202] width 40 height 9
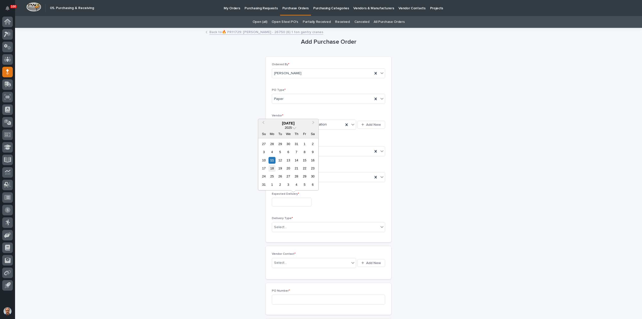
click at [275, 168] on div "18" at bounding box center [272, 168] width 7 height 7
type input "**********"
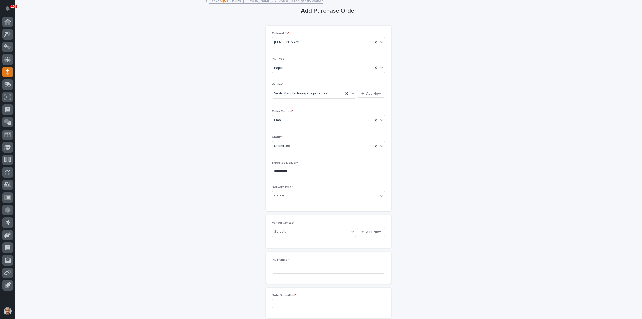
scroll to position [75, 0]
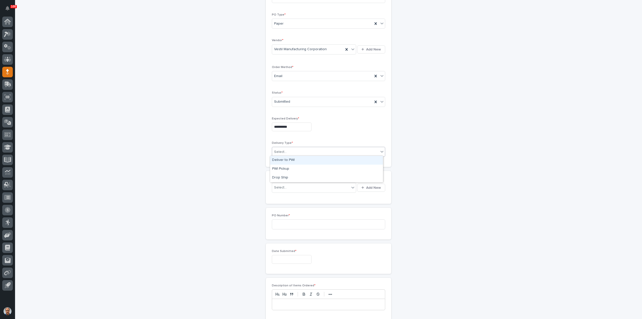
click at [289, 150] on div "Select..." at bounding box center [325, 152] width 107 height 8
click at [288, 160] on div "Deliver to PWI" at bounding box center [326, 160] width 113 height 9
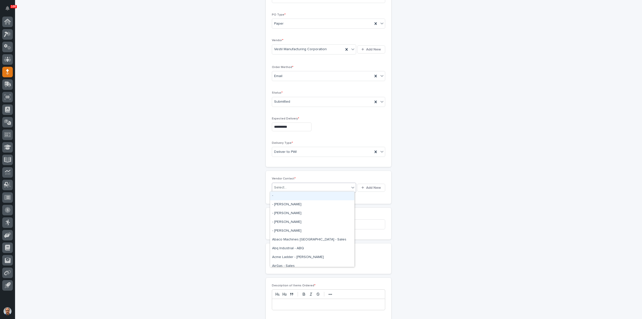
click at [289, 187] on div "Select..." at bounding box center [311, 187] width 78 height 8
type input "***"
click at [299, 193] on div "Vestil Manufacturing Corporation - [PERSON_NAME]" at bounding box center [312, 195] width 84 height 9
click at [296, 228] on input at bounding box center [328, 233] width 113 height 10
type input "18807"
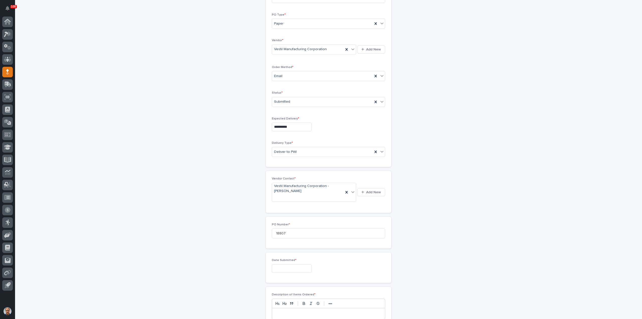
click at [285, 264] on input "text" at bounding box center [292, 268] width 40 height 9
click at [271, 216] on div "11" at bounding box center [272, 217] width 7 height 7
type input "**********"
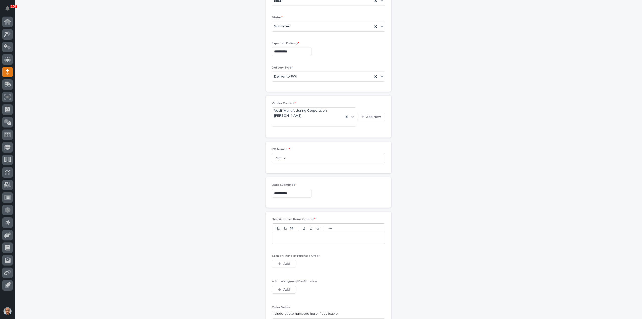
click at [280, 236] on p at bounding box center [328, 238] width 105 height 5
click at [289, 260] on button "Add" at bounding box center [284, 264] width 24 height 8
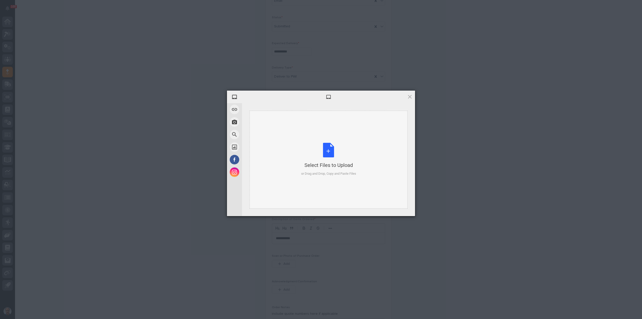
click at [325, 151] on div "Select Files to Upload or Drag and Drop, Copy and Paste Files" at bounding box center [328, 159] width 55 height 33
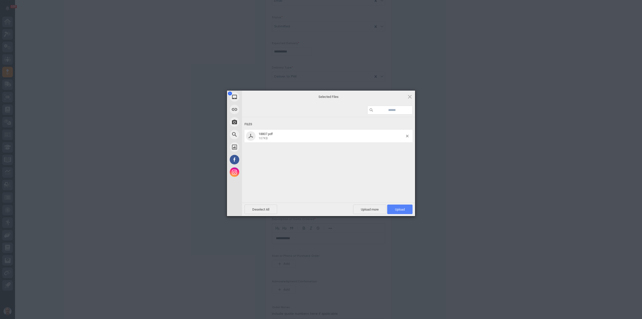
click at [393, 206] on span "Upload 1" at bounding box center [399, 209] width 25 height 10
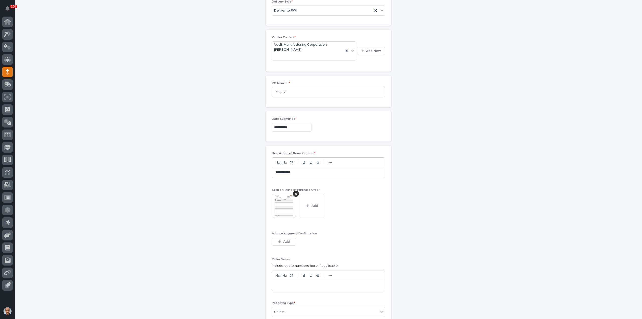
scroll to position [235, 0]
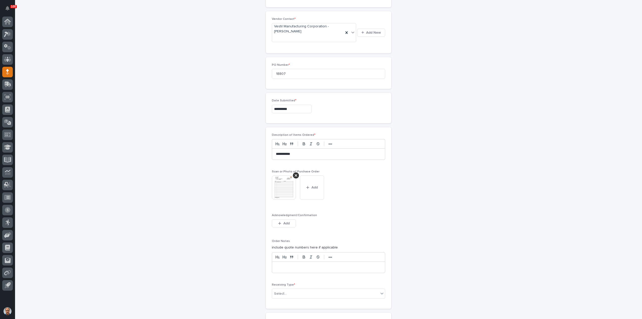
click at [350, 182] on div "This file cannot be opened Download File Add" at bounding box center [328, 189] width 113 height 28
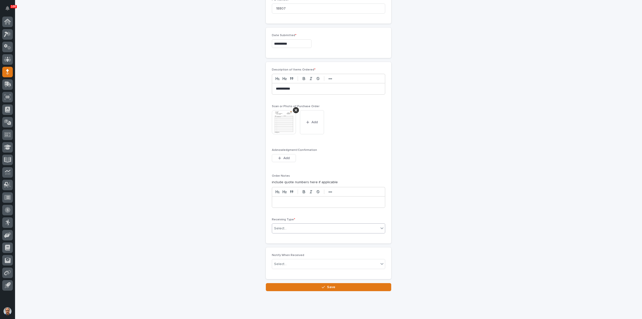
click at [292, 224] on div "Select..." at bounding box center [325, 228] width 107 height 8
click at [285, 226] on div "PWI Inventory" at bounding box center [326, 226] width 113 height 9
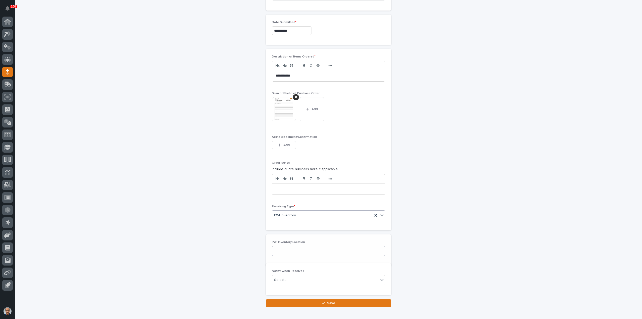
scroll to position [318, 0]
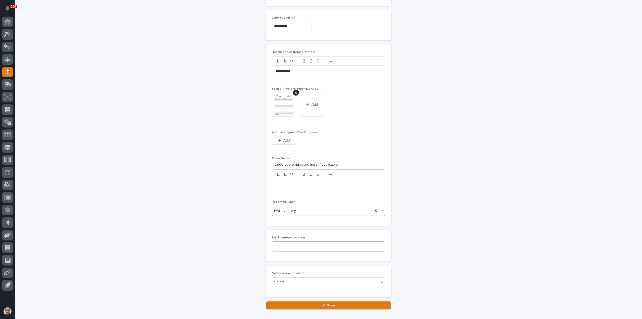
click at [283, 241] on input at bounding box center [328, 246] width 113 height 10
click at [298, 207] on div "PWI Inventory" at bounding box center [322, 211] width 101 height 8
click at [281, 237] on div "Deliver to" at bounding box center [326, 235] width 113 height 9
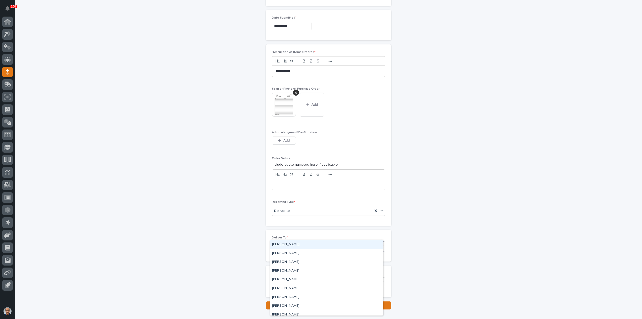
click at [284, 242] on div "Select..." at bounding box center [325, 246] width 107 height 8
type input "****"
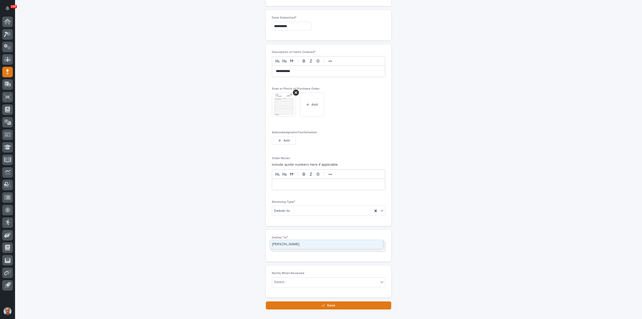
click at [290, 244] on div "[PERSON_NAME]" at bounding box center [326, 244] width 113 height 9
click at [327, 304] on span "Save" at bounding box center [331, 306] width 8 height 4
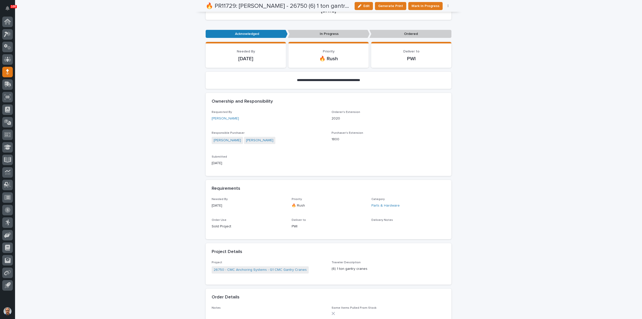
scroll to position [50, 0]
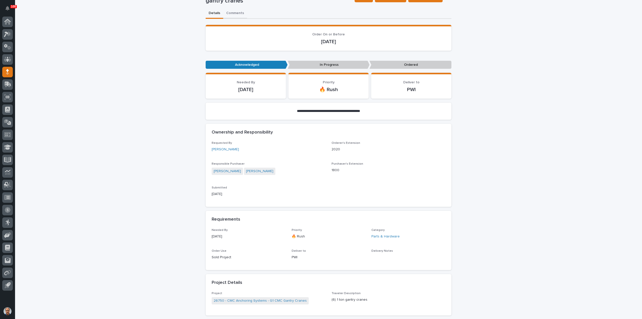
click at [231, 13] on div "**********" at bounding box center [328, 287] width 627 height 675
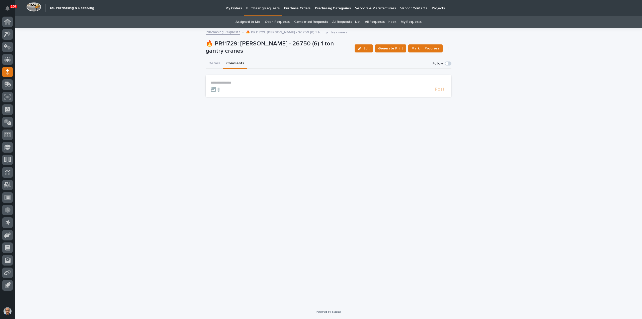
click at [226, 82] on p "**********" at bounding box center [329, 83] width 236 height 4
click at [440, 91] on span "Post" at bounding box center [440, 91] width 10 height 5
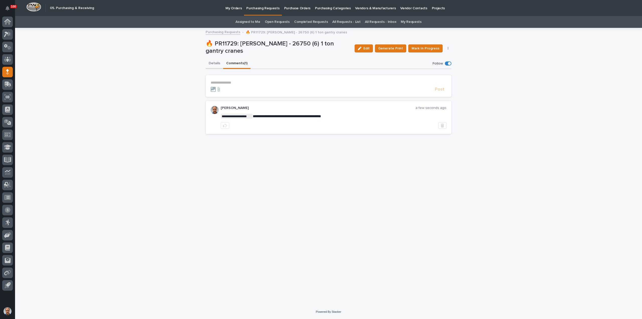
click at [213, 63] on button "Details" at bounding box center [215, 63] width 18 height 11
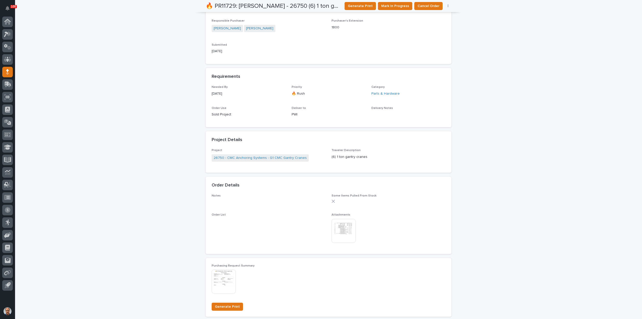
scroll to position [176, 0]
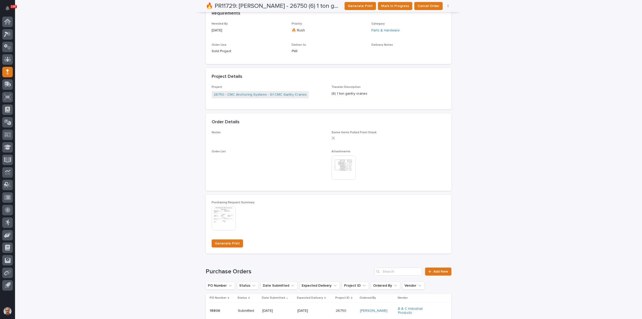
click at [342, 168] on img at bounding box center [344, 168] width 24 height 24
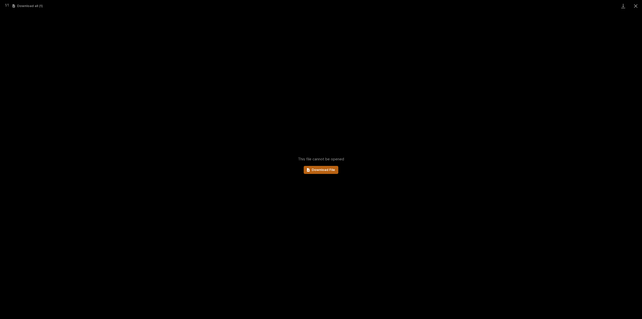
click at [333, 169] on span "Download File" at bounding box center [323, 170] width 23 height 4
click at [635, 5] on button "Close gallery" at bounding box center [636, 6] width 13 height 12
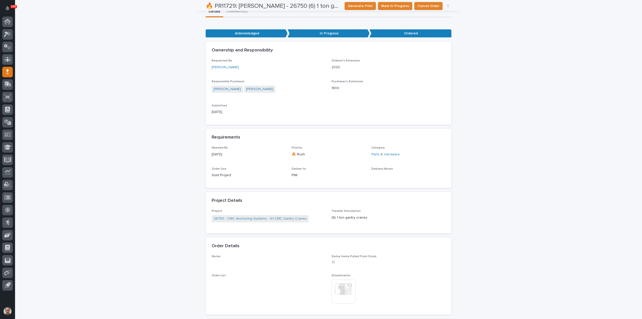
scroll to position [0, 0]
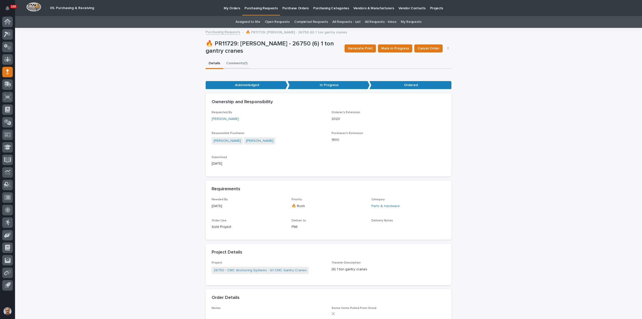
click at [235, 62] on button "Comments (1)" at bounding box center [236, 63] width 27 height 11
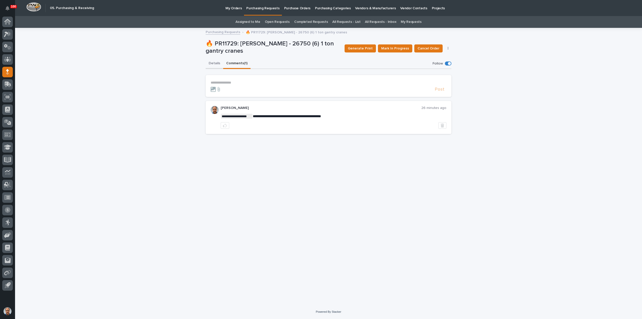
click at [213, 62] on button "Details" at bounding box center [215, 63] width 18 height 11
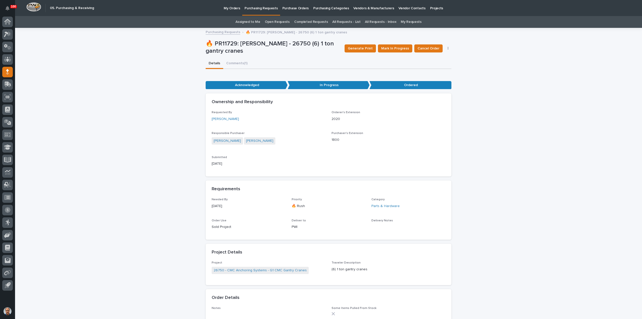
click at [225, 32] on link "Purchasing Requests" at bounding box center [223, 32] width 35 height 6
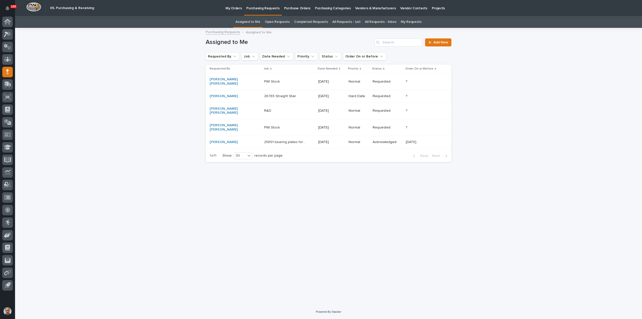
click at [264, 124] on p "PWI Stock" at bounding box center [272, 126] width 17 height 5
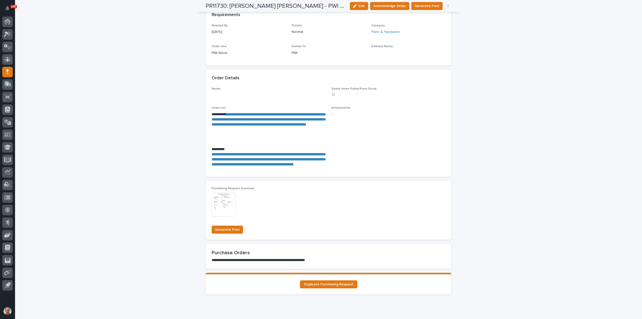
scroll to position [226, 0]
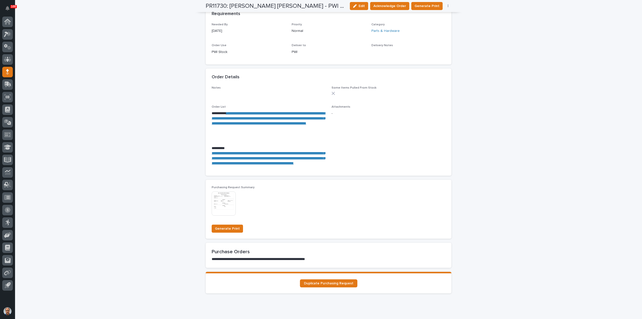
click at [249, 123] on link "**********" at bounding box center [269, 118] width 115 height 14
click at [263, 153] on link "**********" at bounding box center [268, 158] width 113 height 14
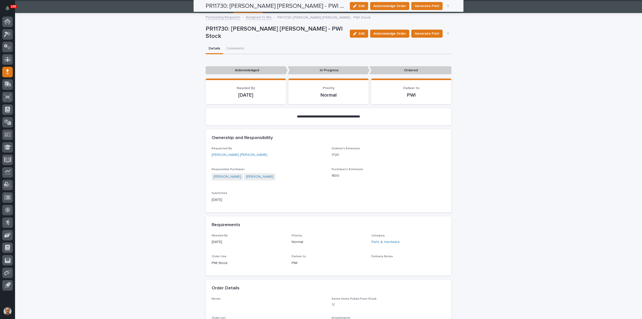
scroll to position [0, 0]
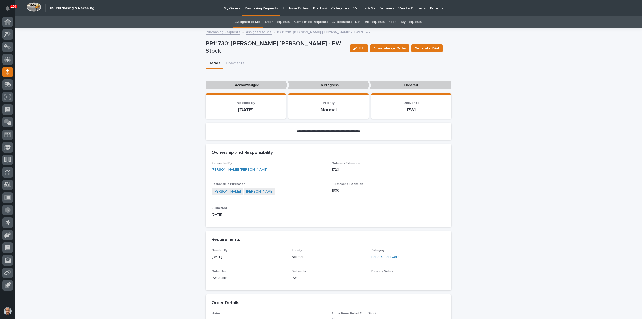
click at [264, 8] on p "Purchasing Requests" at bounding box center [261, 5] width 33 height 11
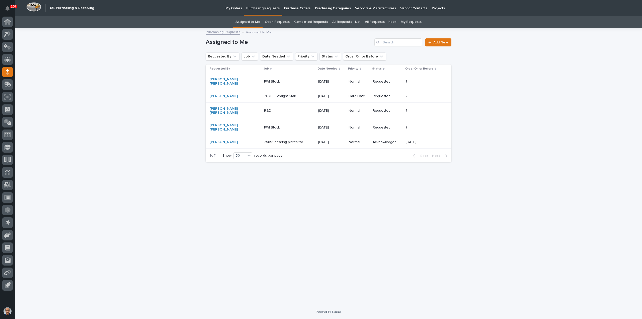
click at [264, 108] on p "R&D" at bounding box center [268, 110] width 8 height 5
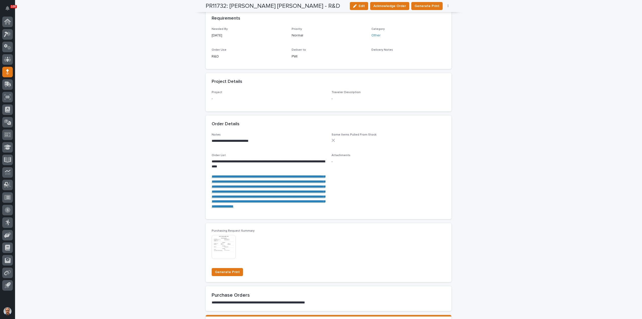
scroll to position [226, 0]
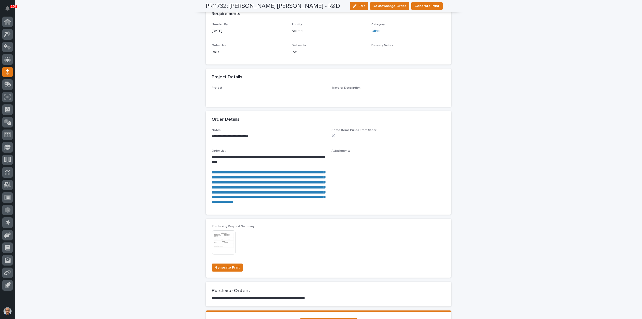
click at [243, 171] on link "**********" at bounding box center [268, 186] width 113 height 33
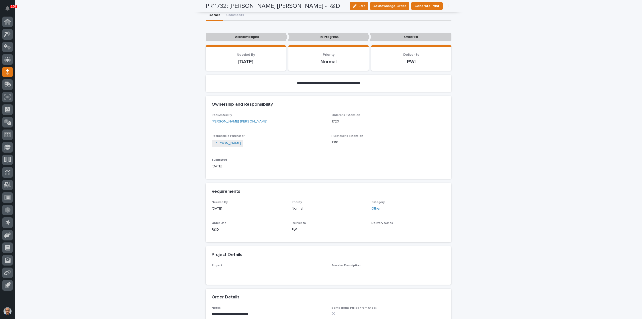
scroll to position [0, 0]
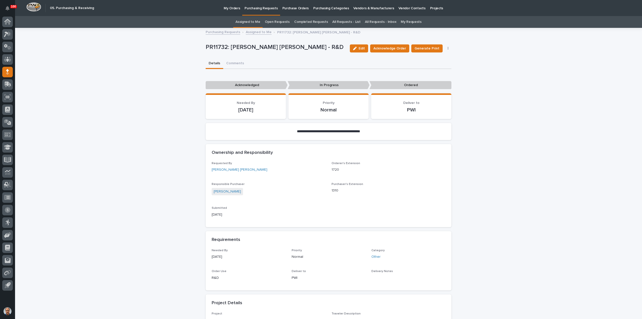
click at [249, 31] on link "Assigned to Me" at bounding box center [259, 32] width 26 height 6
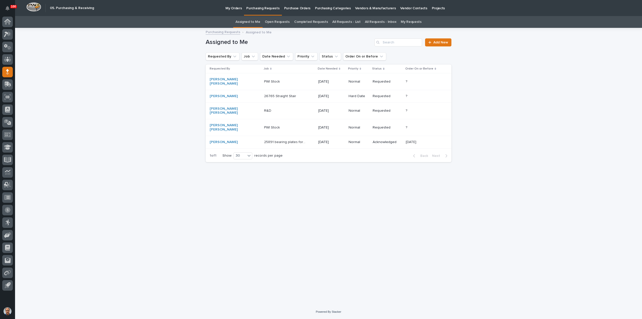
click at [264, 79] on p "PWI Stock" at bounding box center [272, 81] width 17 height 5
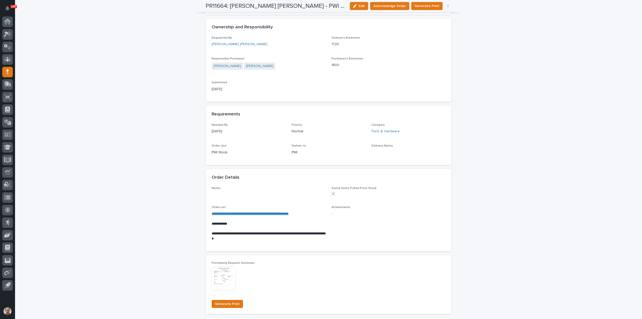
scroll to position [151, 0]
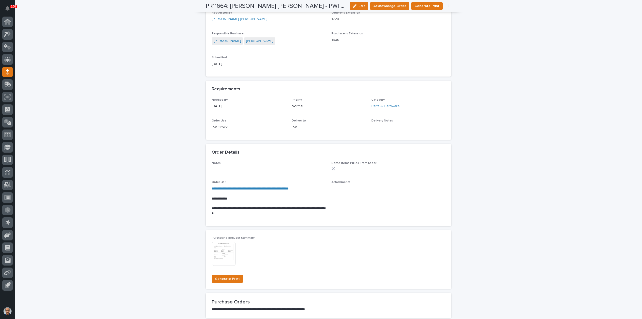
click at [281, 187] on link "**********" at bounding box center [250, 189] width 77 height 4
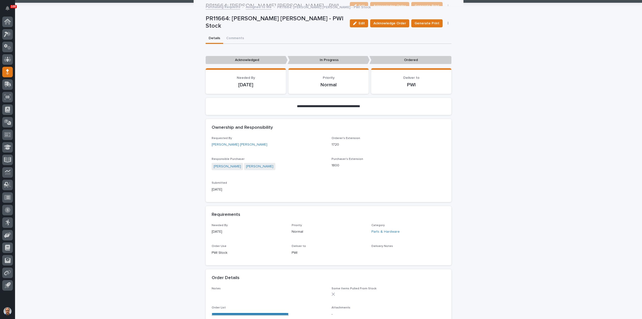
scroll to position [25, 0]
click at [399, 23] on span "Acknowledge Order" at bounding box center [390, 23] width 33 height 5
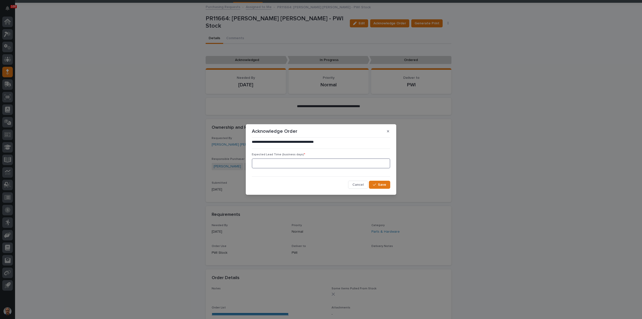
click at [281, 163] on input at bounding box center [321, 163] width 138 height 10
type input "5"
click at [379, 186] on span "Save" at bounding box center [382, 185] width 8 height 4
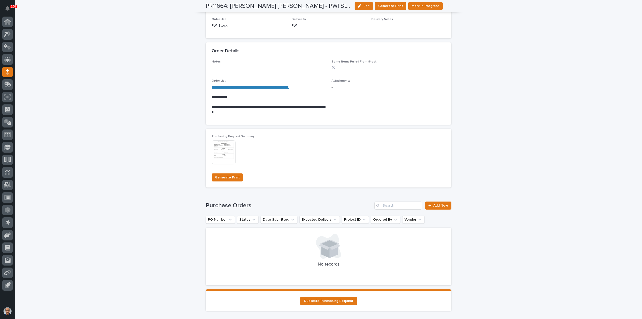
scroll to position [282, 0]
click at [442, 204] on span "Add New" at bounding box center [441, 205] width 15 height 4
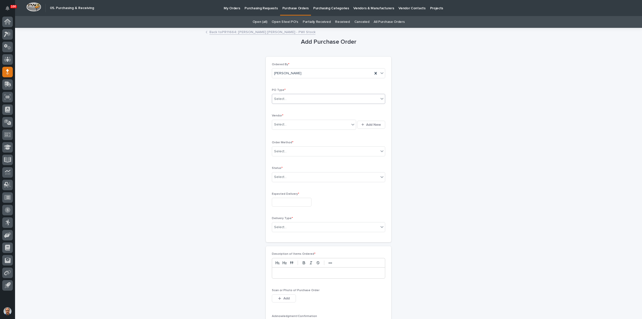
click at [307, 98] on div "Select..." at bounding box center [325, 99] width 107 height 8
click at [291, 115] on div "Paper" at bounding box center [326, 117] width 113 height 9
click at [297, 125] on div "Select..." at bounding box center [311, 124] width 78 height 8
click at [250, 31] on link "Back to PR11664: [PERSON_NAME] [PERSON_NAME] - PWI Stock" at bounding box center [262, 32] width 106 height 6
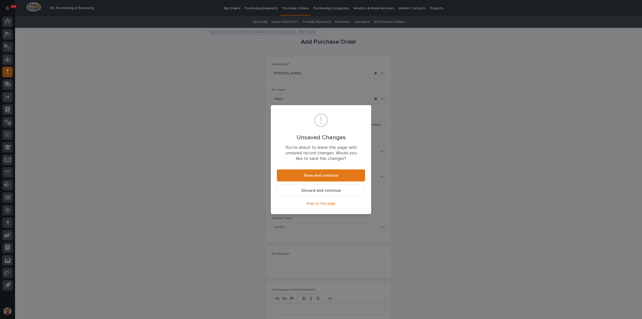
click at [327, 190] on span "Discard and continue" at bounding box center [321, 190] width 39 height 4
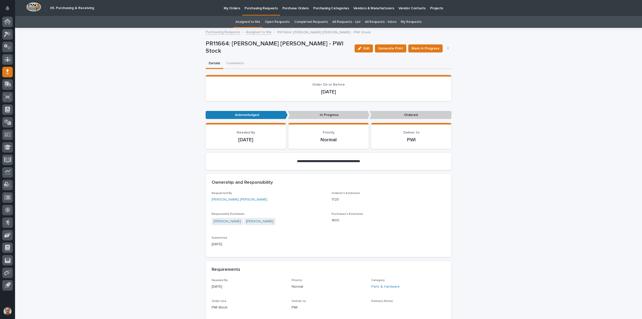
scroll to position [16, 0]
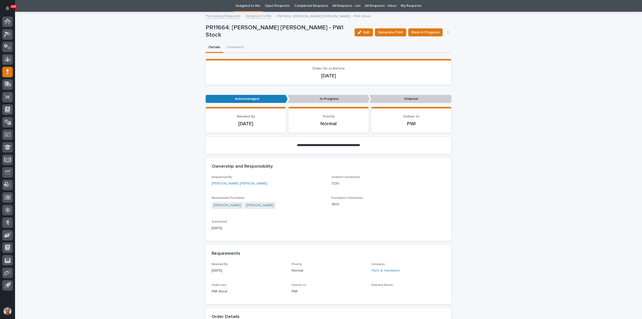
click at [448, 31] on icon "button" at bounding box center [448, 33] width 1 height 4
click at [424, 50] on span "Edit Linked PO's" at bounding box center [432, 50] width 26 height 5
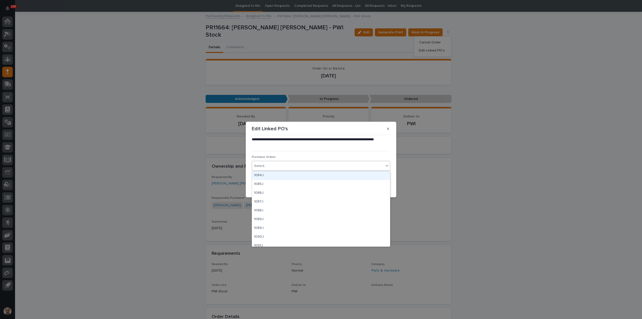
click at [283, 165] on div "Select..." at bounding box center [318, 166] width 132 height 8
type input "*"
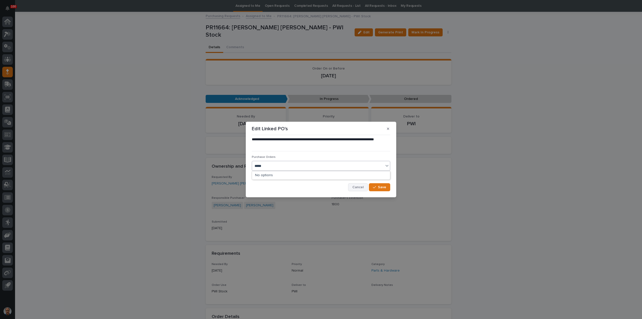
type input "*****"
click at [361, 188] on span "Cancel" at bounding box center [357, 187] width 11 height 4
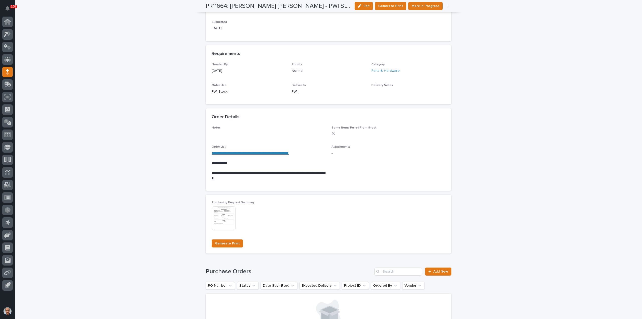
scroll to position [217, 0]
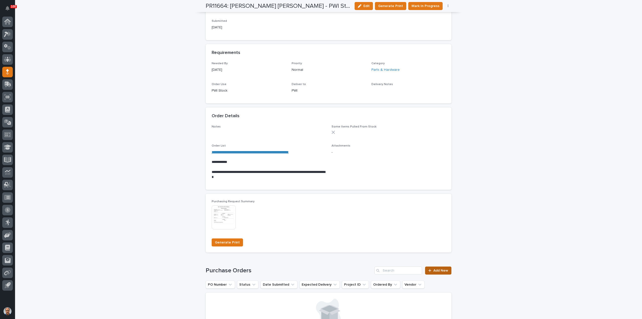
click at [434, 270] on span "Add New" at bounding box center [441, 271] width 15 height 4
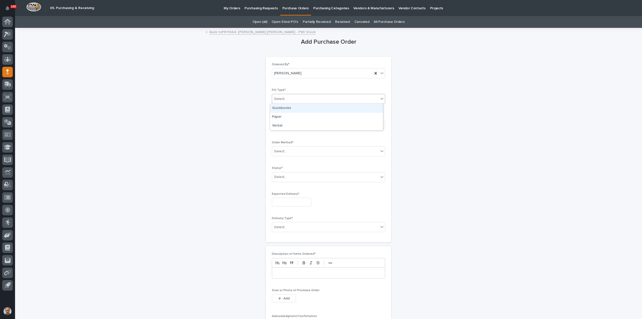
click at [302, 96] on div "Select..." at bounding box center [325, 99] width 107 height 8
click at [285, 116] on div "Paper" at bounding box center [326, 117] width 113 height 9
click at [292, 124] on div "Select..." at bounding box center [311, 124] width 78 height 8
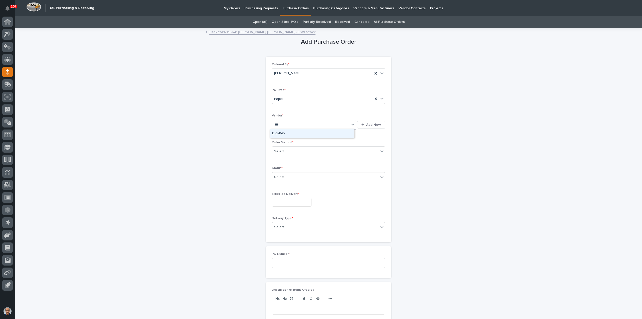
type input "****"
click at [284, 132] on div "Digi-Key" at bounding box center [312, 133] width 84 height 9
click at [292, 149] on div "Select..." at bounding box center [325, 151] width 107 height 8
click at [287, 159] on div "Online Order" at bounding box center [326, 160] width 113 height 9
click at [290, 175] on div "Select..." at bounding box center [325, 177] width 107 height 8
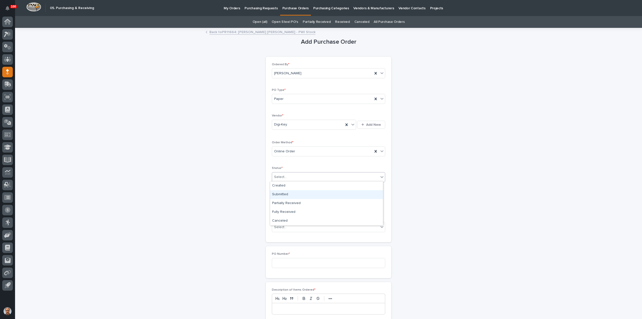
drag, startPoint x: 290, startPoint y: 189, endPoint x: 282, endPoint y: 194, distance: 9.3
click at [282, 194] on div "Submitted" at bounding box center [326, 194] width 113 height 9
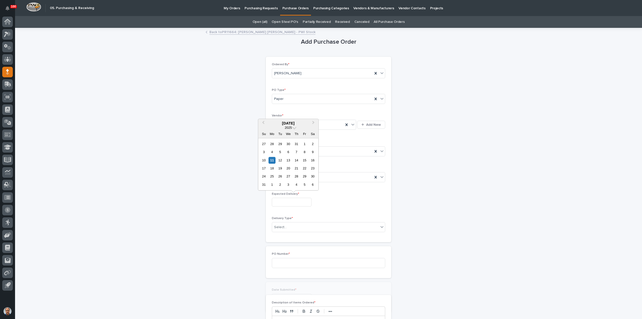
click at [286, 200] on input "text" at bounding box center [292, 202] width 40 height 9
click at [305, 161] on div "15" at bounding box center [304, 160] width 7 height 7
type input "**********"
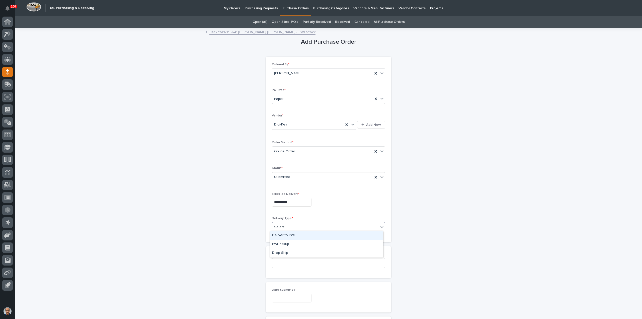
click at [293, 227] on div "Select..." at bounding box center [325, 227] width 107 height 8
click at [286, 235] on div "Deliver to PWI" at bounding box center [326, 235] width 113 height 9
click at [288, 262] on input at bounding box center [328, 263] width 113 height 10
type input "18803"
click at [302, 298] on input "text" at bounding box center [292, 298] width 40 height 9
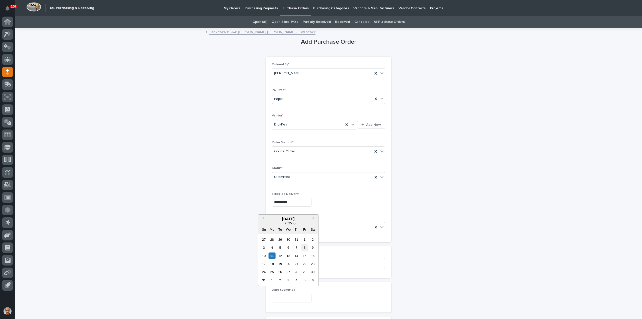
click at [304, 247] on div "8" at bounding box center [304, 247] width 7 height 7
type input "**********"
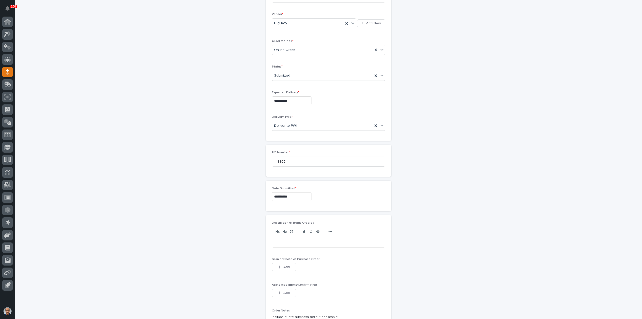
scroll to position [125, 0]
click at [291, 218] on p at bounding box center [328, 217] width 105 height 5
click at [285, 241] on span "Add" at bounding box center [286, 243] width 6 height 4
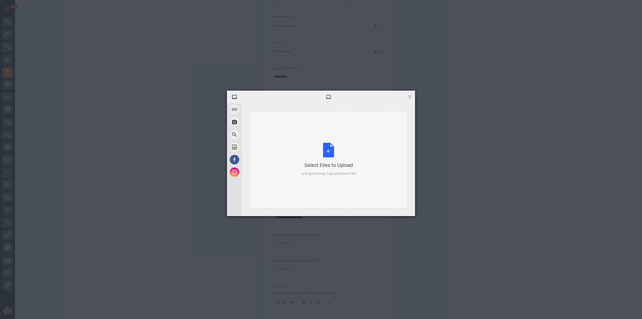
click at [327, 149] on div "Select Files to Upload or Drag and Drop, Copy and Paste Files" at bounding box center [328, 159] width 55 height 33
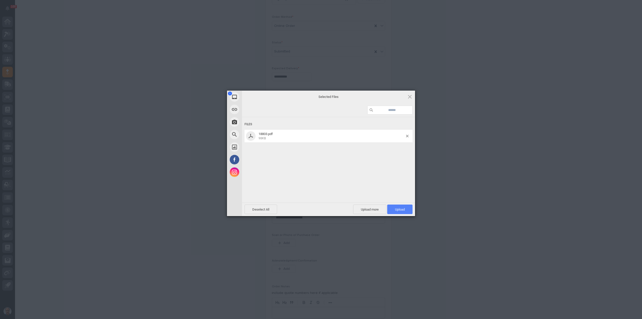
click at [401, 207] on span "Upload 1" at bounding box center [400, 209] width 10 height 4
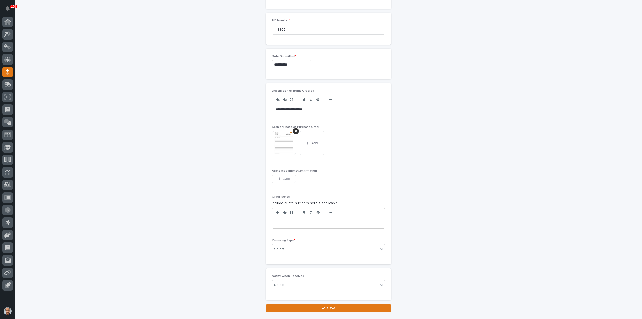
scroll to position [260, 0]
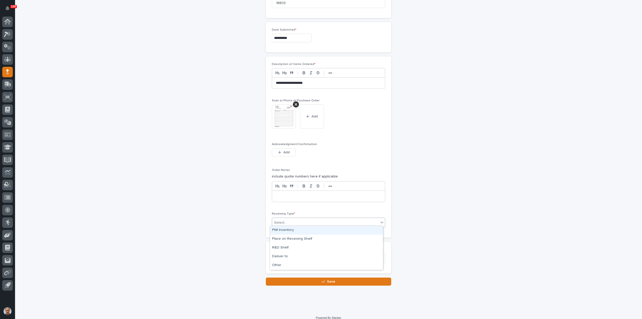
drag, startPoint x: 306, startPoint y: 217, endPoint x: 310, endPoint y: 221, distance: 5.4
click at [306, 219] on div "Select..." at bounding box center [325, 223] width 107 height 8
click at [283, 255] on div "Deliver to" at bounding box center [326, 256] width 113 height 9
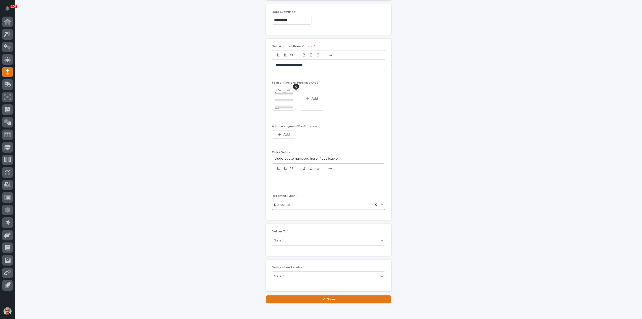
scroll to position [278, 0]
click at [287, 238] on input "text" at bounding box center [287, 240] width 1 height 4
type input "****"
drag, startPoint x: 288, startPoint y: 252, endPoint x: 286, endPoint y: 256, distance: 4.9
click at [286, 256] on div "[PERSON_NAME] [PERSON_NAME]" at bounding box center [326, 256] width 113 height 9
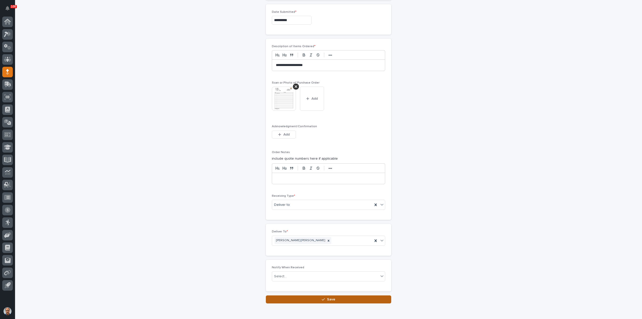
click at [327, 298] on span "Save" at bounding box center [331, 300] width 8 height 4
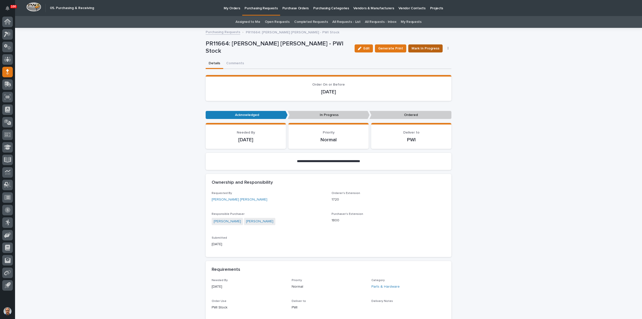
click at [429, 45] on button "Mark In Progress" at bounding box center [425, 48] width 34 height 8
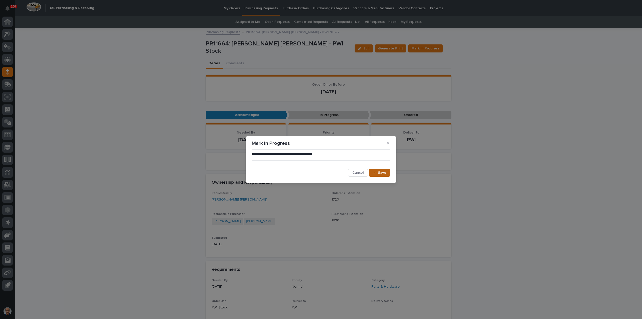
click at [373, 171] on button "Save" at bounding box center [379, 173] width 21 height 8
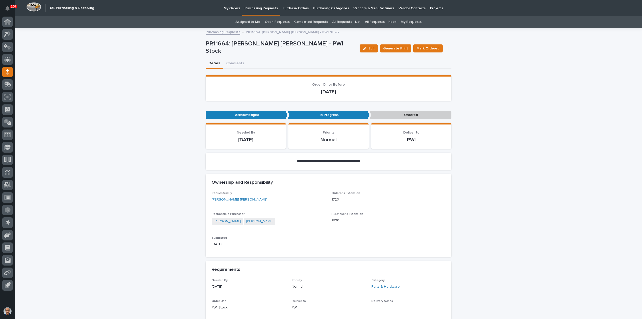
click at [431, 47] on span "Mark Ordered" at bounding box center [428, 48] width 23 height 5
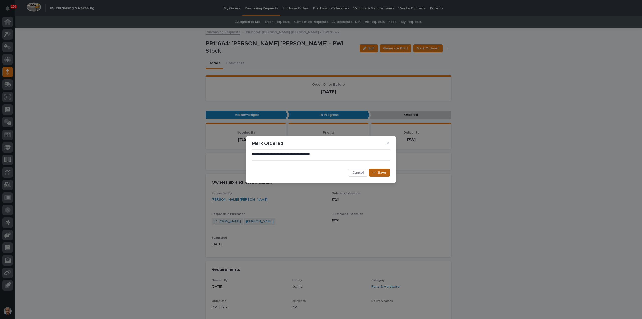
click at [381, 171] on button "Save" at bounding box center [379, 173] width 21 height 8
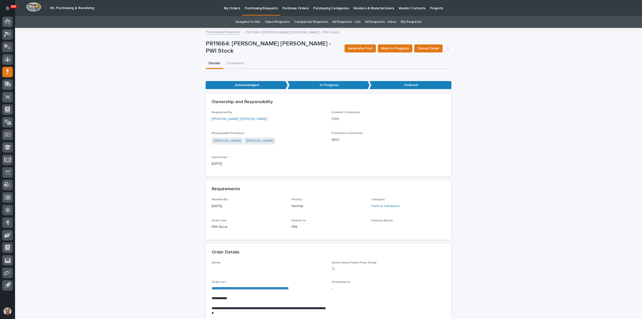
click at [253, 11] on link "Purchasing Requests" at bounding box center [261, 7] width 38 height 15
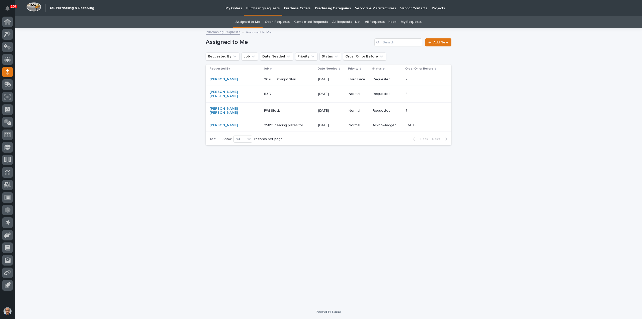
click at [266, 78] on p "26765 Straight Stair" at bounding box center [280, 78] width 33 height 5
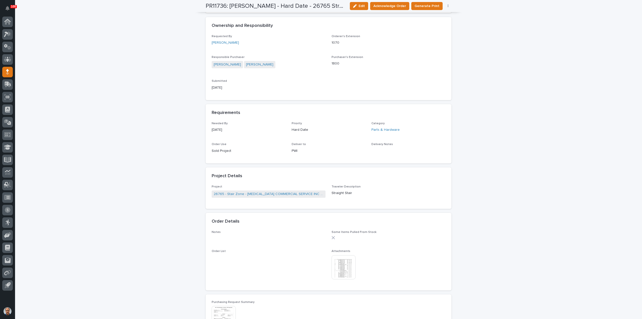
scroll to position [202, 0]
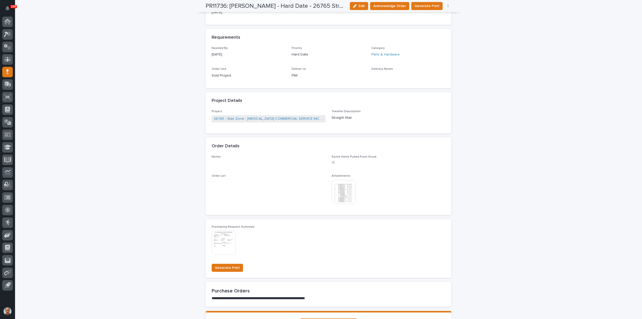
click at [343, 187] on img at bounding box center [344, 192] width 24 height 24
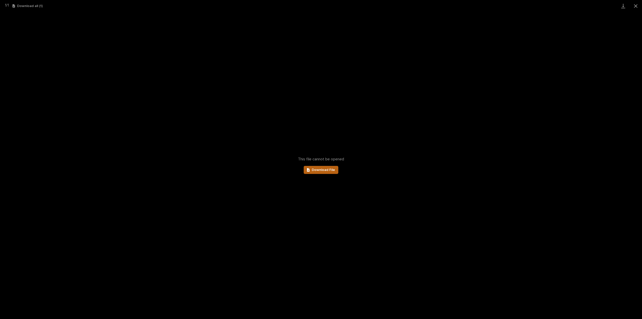
click at [330, 169] on span "Download File" at bounding box center [323, 170] width 23 height 4
click at [636, 4] on button "Close gallery" at bounding box center [636, 6] width 13 height 12
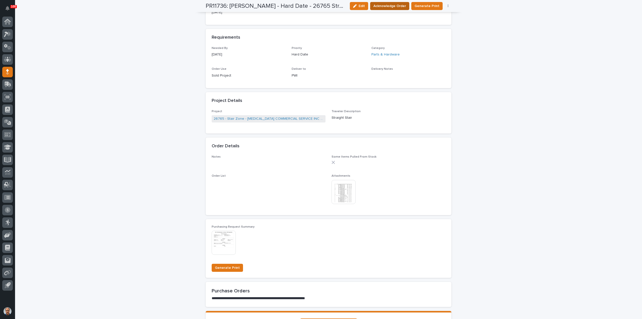
click at [395, 5] on span "Acknowledge Order" at bounding box center [390, 6] width 33 height 5
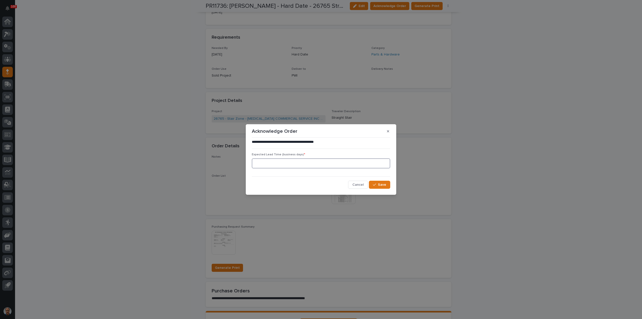
click at [300, 164] on input at bounding box center [321, 163] width 138 height 10
type input "0"
click at [383, 185] on span "Save" at bounding box center [382, 185] width 8 height 4
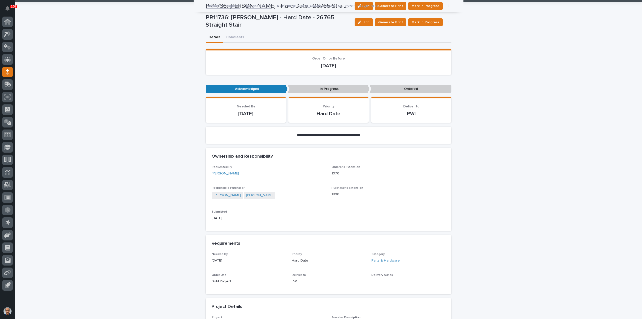
scroll to position [26, 0]
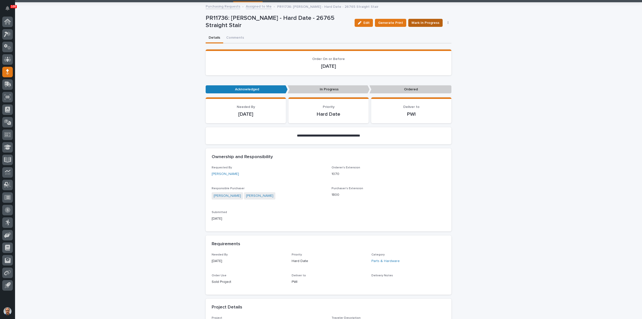
click at [424, 24] on span "Mark In Progress" at bounding box center [426, 22] width 28 height 5
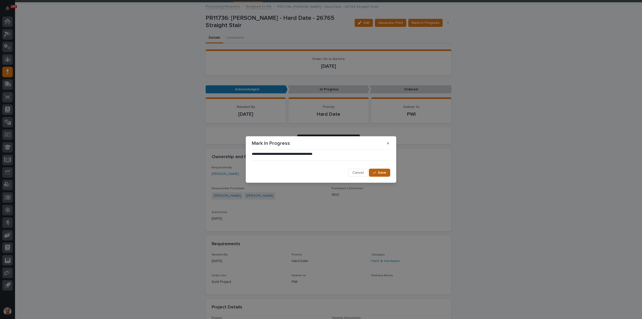
click at [382, 173] on span "Save" at bounding box center [382, 173] width 8 height 4
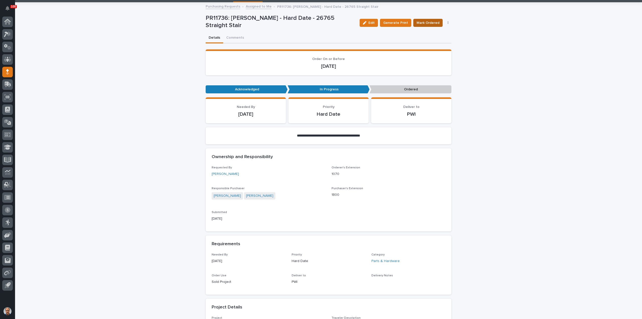
click at [428, 22] on span "Mark Ordered" at bounding box center [428, 22] width 23 height 5
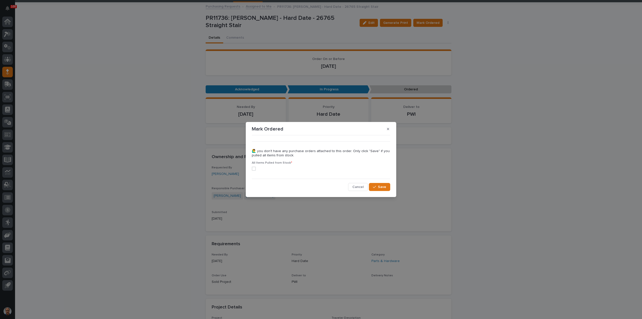
click at [254, 168] on span at bounding box center [254, 169] width 4 height 4
click at [381, 186] on span "Save" at bounding box center [382, 187] width 8 height 4
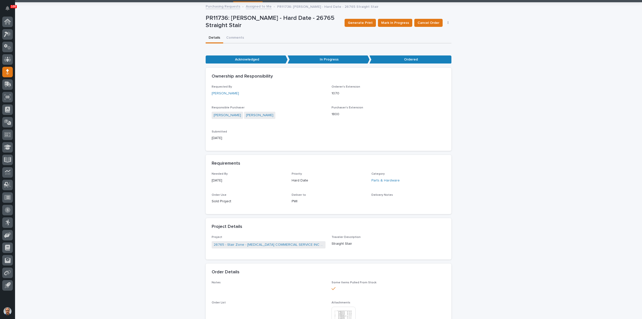
click at [256, 6] on link "Assigned to Me" at bounding box center [259, 6] width 26 height 6
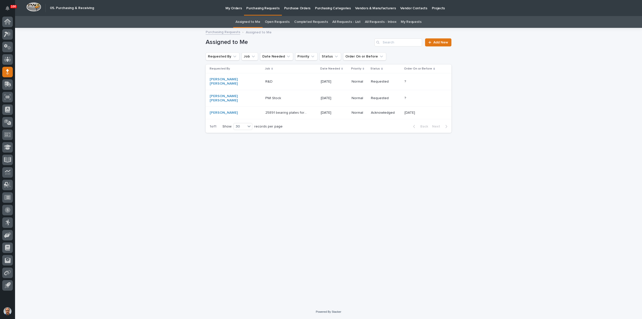
click at [276, 110] on p "25891 bearing plates for masonry wall" at bounding box center [286, 112] width 43 height 5
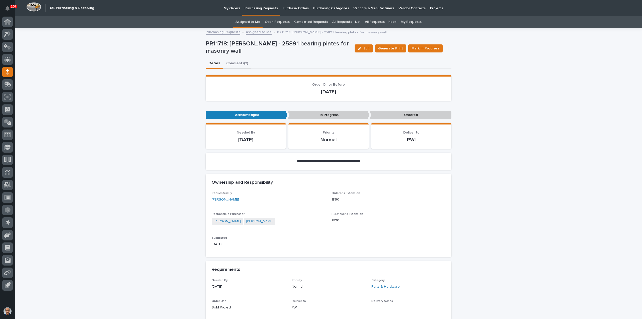
click at [238, 63] on button "Comments (2)" at bounding box center [237, 63] width 28 height 11
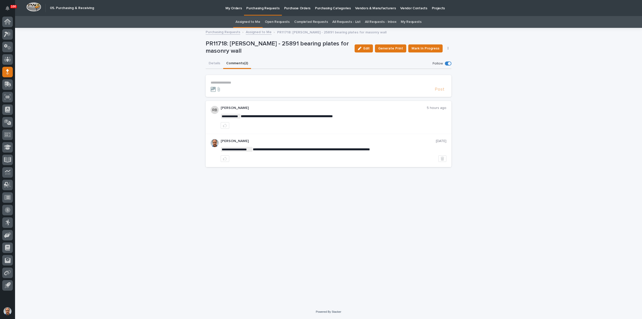
click at [223, 82] on p "**********" at bounding box center [329, 83] width 236 height 4
click at [240, 89] on span "[PERSON_NAME]" at bounding box center [226, 90] width 28 height 4
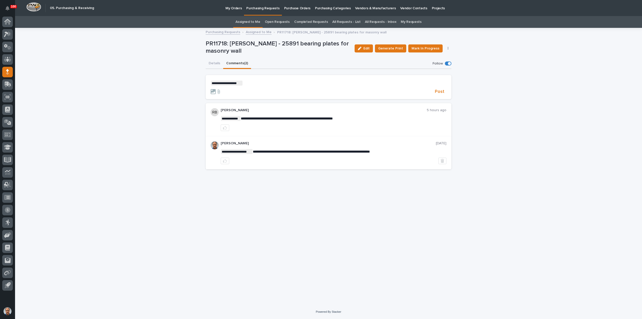
click at [245, 82] on p "**********" at bounding box center [329, 83] width 236 height 5
click at [439, 90] on span "Post" at bounding box center [440, 91] width 10 height 5
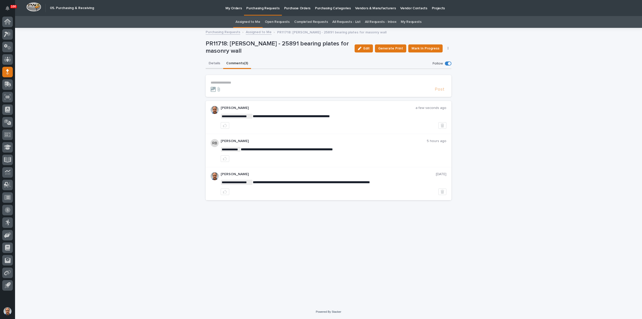
click at [215, 62] on button "Details" at bounding box center [215, 63] width 18 height 11
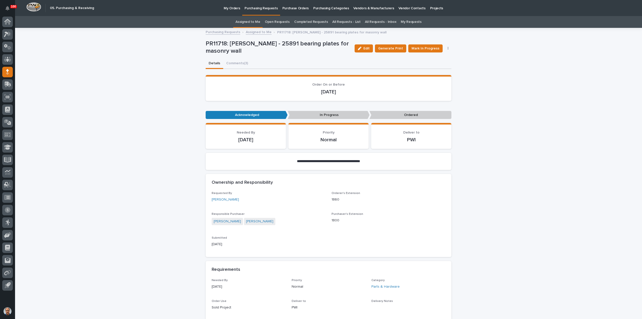
click at [257, 31] on link "Assigned to Me" at bounding box center [259, 32] width 26 height 6
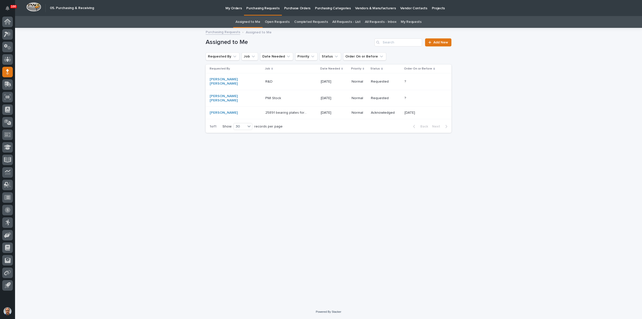
click at [265, 95] on p "PWI Stock" at bounding box center [273, 97] width 17 height 5
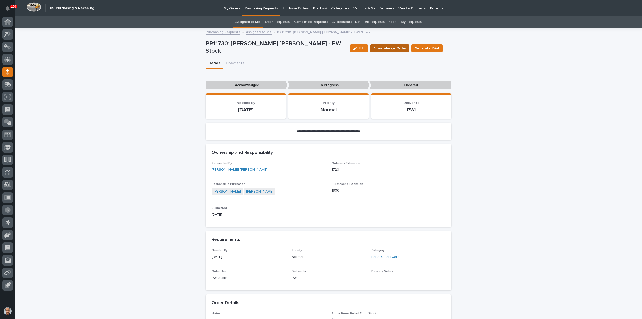
click at [385, 46] on button "Acknowledge Order" at bounding box center [389, 48] width 39 height 8
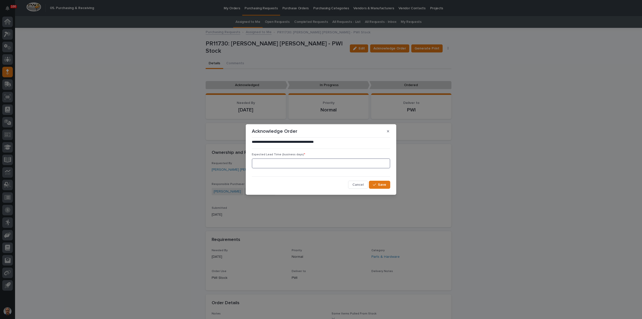
click at [298, 165] on input at bounding box center [321, 163] width 138 height 10
type input "2"
click at [382, 183] on span "Save" at bounding box center [382, 185] width 8 height 4
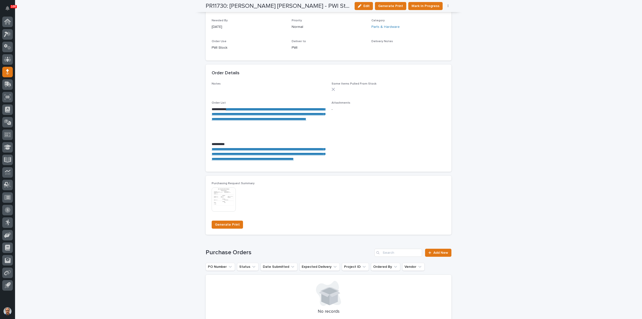
scroll to position [301, 0]
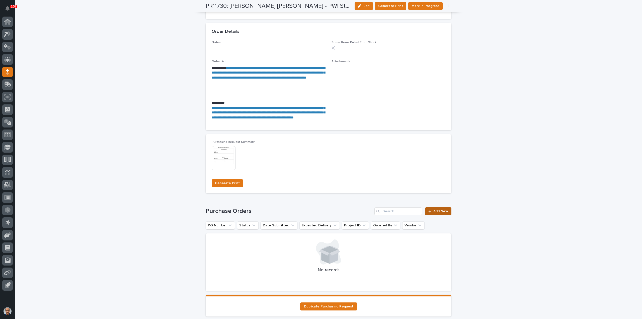
click at [431, 213] on div at bounding box center [431, 211] width 5 height 4
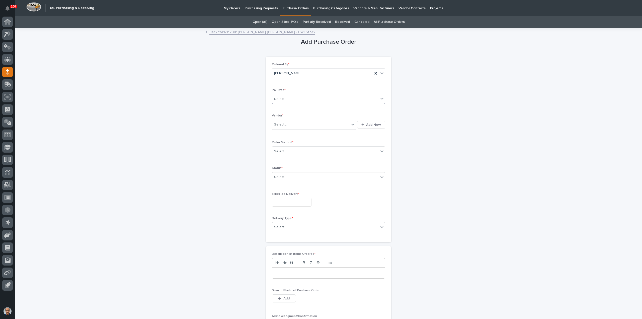
click at [292, 99] on div "Select..." at bounding box center [325, 99] width 107 height 8
click at [290, 115] on div "Paper" at bounding box center [326, 117] width 113 height 9
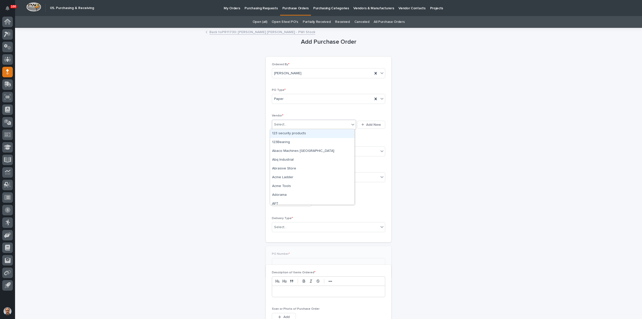
drag, startPoint x: 292, startPoint y: 122, endPoint x: 294, endPoint y: 124, distance: 3.1
click at [293, 123] on div "Select..." at bounding box center [311, 124] width 78 height 8
type input "****"
click at [297, 144] on div "Automation Direct Inc" at bounding box center [312, 142] width 84 height 9
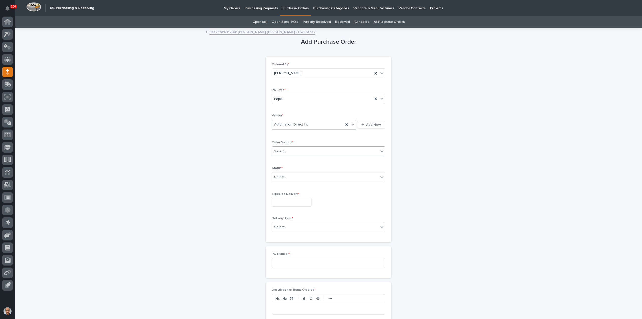
click at [295, 150] on div "Select..." at bounding box center [325, 151] width 107 height 8
click at [290, 159] on div "Online Order" at bounding box center [326, 160] width 113 height 9
click at [288, 173] on div "Select..." at bounding box center [325, 177] width 107 height 8
drag, startPoint x: 298, startPoint y: 190, endPoint x: 285, endPoint y: 195, distance: 13.6
click at [285, 195] on div "Submitted" at bounding box center [326, 194] width 113 height 9
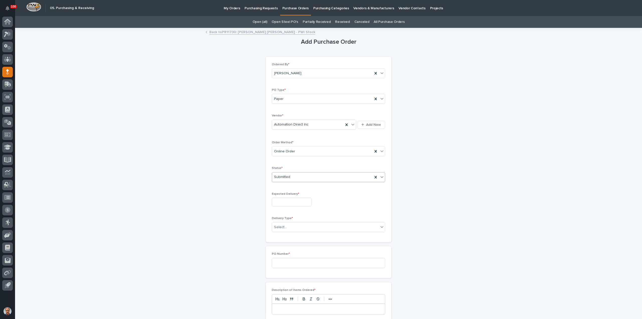
click at [290, 202] on input "text" at bounding box center [292, 202] width 40 height 9
click at [289, 160] on div "13" at bounding box center [288, 160] width 7 height 7
type input "**********"
click at [296, 227] on div "Select..." at bounding box center [325, 227] width 107 height 8
click at [285, 234] on div "Deliver to PWI" at bounding box center [326, 235] width 113 height 9
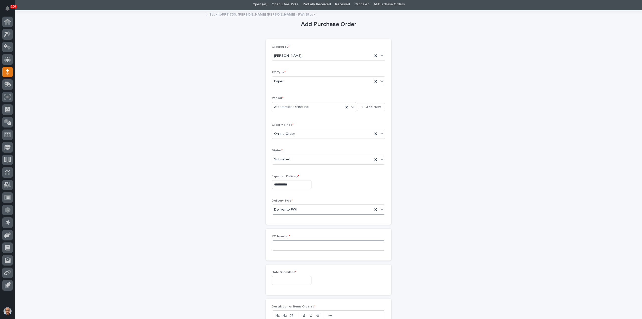
scroll to position [25, 0]
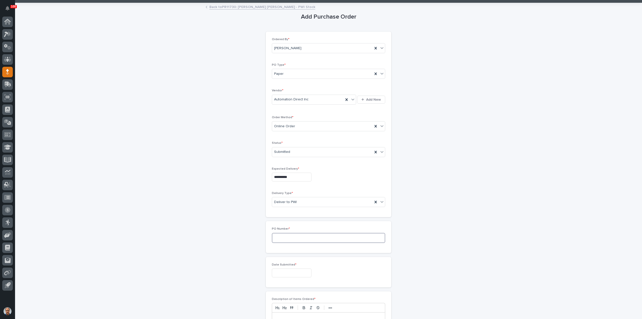
click at [295, 238] on input at bounding box center [328, 238] width 113 height 10
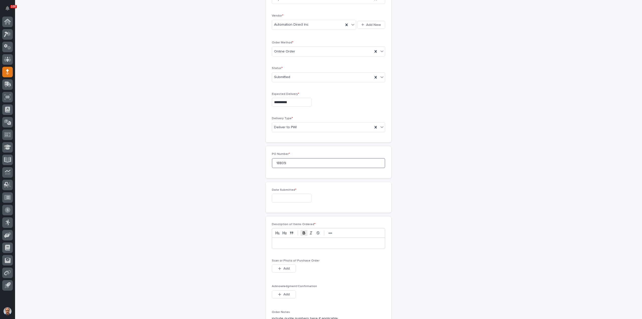
scroll to position [100, 0]
type input "18809"
click at [288, 197] on input "text" at bounding box center [292, 197] width 40 height 9
click at [272, 154] on div "11" at bounding box center [272, 155] width 7 height 7
type input "**********"
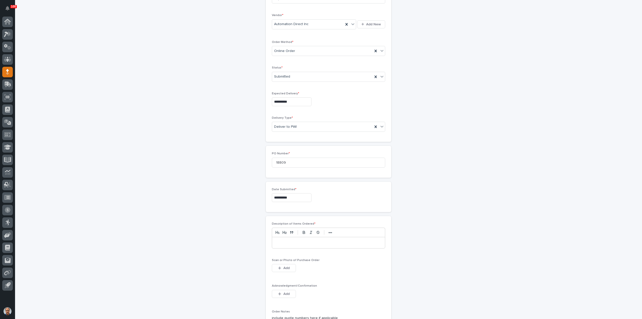
click at [288, 242] on p at bounding box center [328, 242] width 105 height 5
click at [285, 266] on span "Add" at bounding box center [286, 268] width 6 height 4
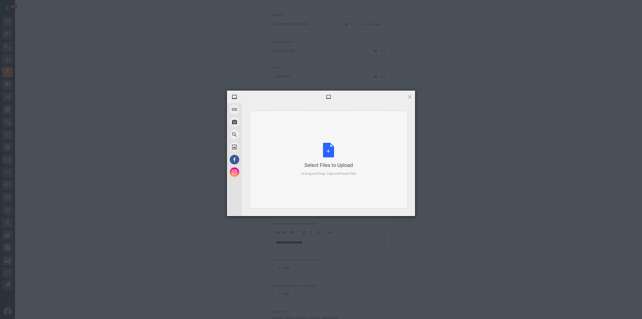
click at [331, 152] on div "Select Files to Upload or Drag and Drop, Copy and Paste Files" at bounding box center [328, 159] width 55 height 33
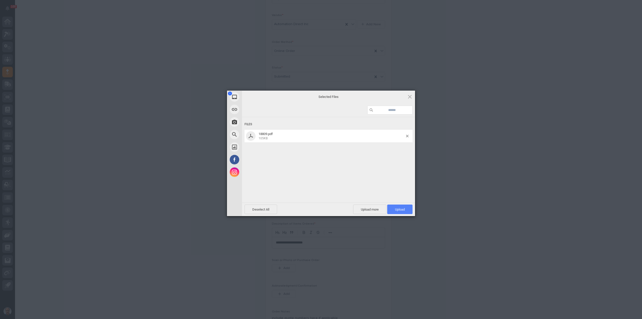
click at [403, 208] on span "Upload 1" at bounding box center [400, 209] width 10 height 4
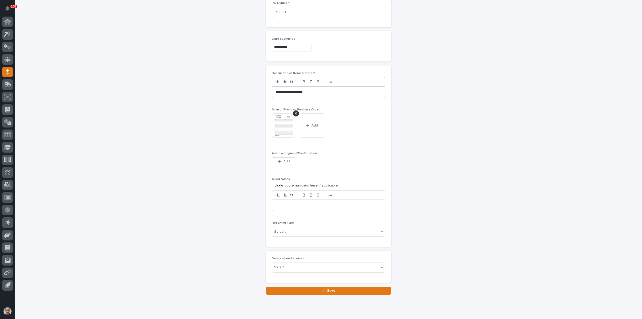
scroll to position [263, 0]
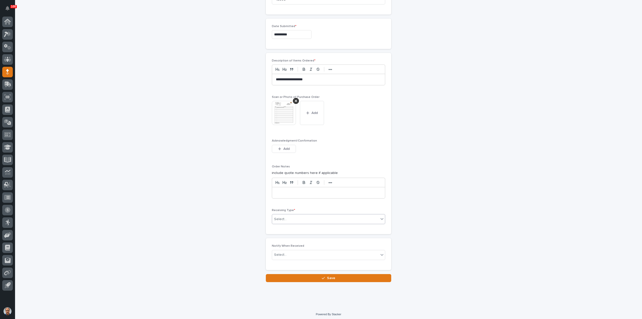
click at [303, 217] on div "Select..." at bounding box center [325, 219] width 107 height 8
click at [286, 249] on div "Deliver to" at bounding box center [326, 253] width 113 height 9
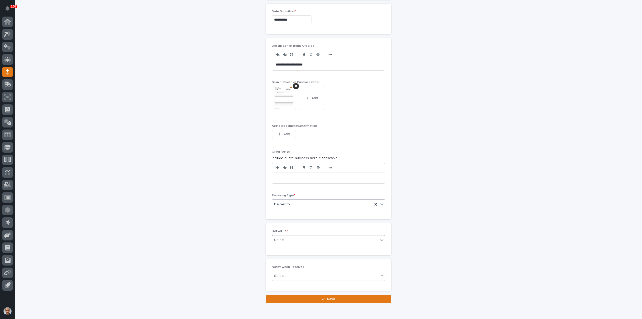
scroll to position [281, 0]
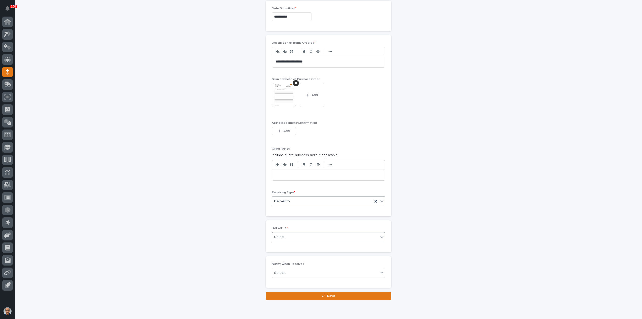
click at [298, 234] on div "Select..." at bounding box center [325, 237] width 107 height 8
type input "****"
click at [289, 253] on div "[PERSON_NAME] [PERSON_NAME]" at bounding box center [326, 253] width 113 height 9
click at [325, 294] on div "button" at bounding box center [324, 296] width 5 height 4
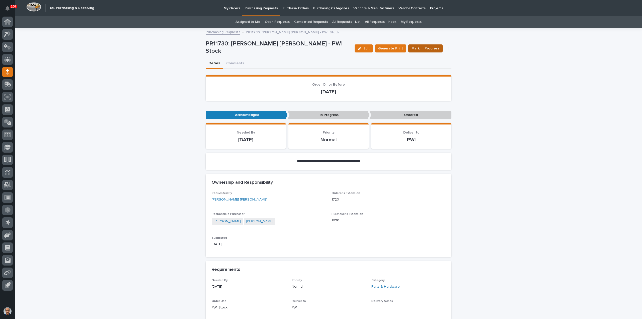
click at [421, 46] on span "Mark In Progress" at bounding box center [426, 48] width 28 height 5
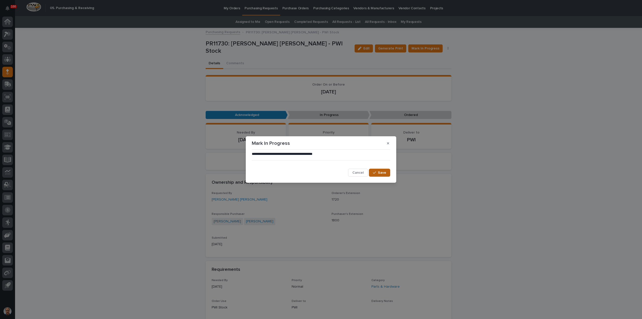
click at [384, 172] on span "Save" at bounding box center [382, 173] width 8 height 4
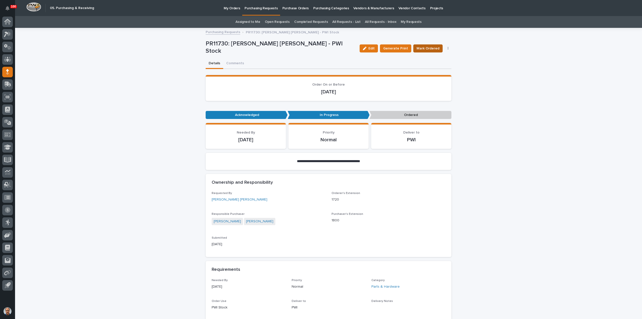
click at [427, 48] on span "Mark Ordered" at bounding box center [428, 48] width 23 height 5
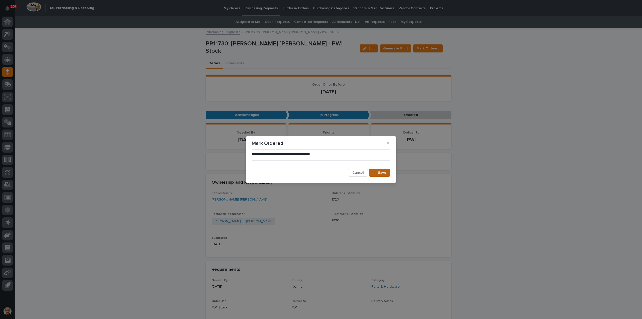
click at [384, 173] on span "Save" at bounding box center [382, 173] width 8 height 4
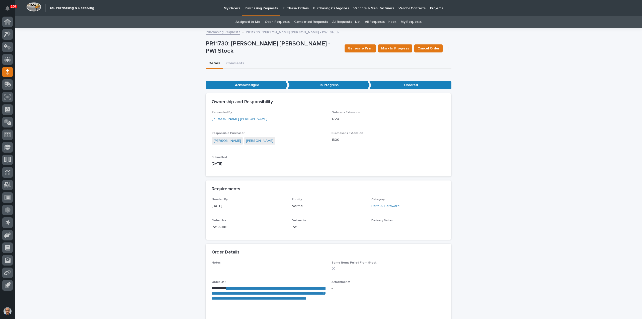
click at [264, 10] on link "Purchasing Requests" at bounding box center [261, 7] width 38 height 15
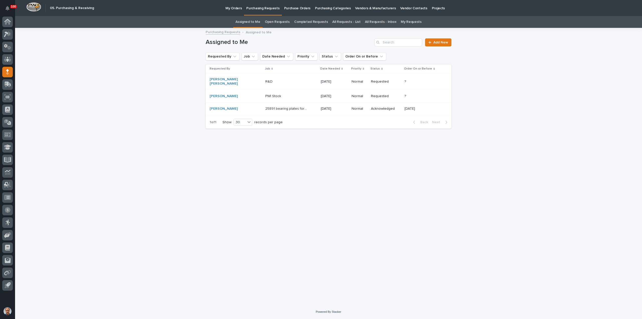
click at [274, 94] on p at bounding box center [286, 96] width 42 height 4
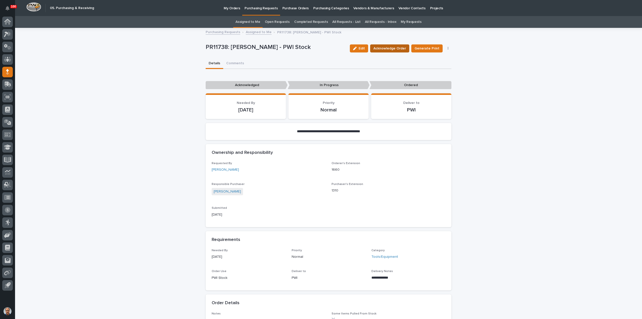
click at [395, 47] on span "Acknowledge Order" at bounding box center [390, 48] width 33 height 5
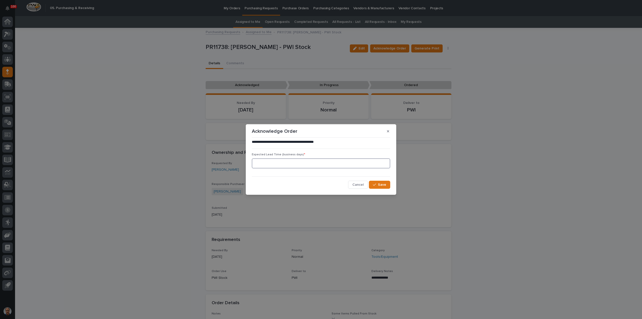
click at [283, 163] on input at bounding box center [321, 163] width 138 height 10
type input "5"
click at [380, 184] on span "Save" at bounding box center [382, 185] width 8 height 4
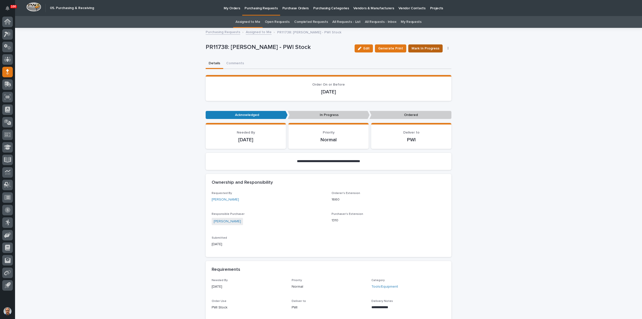
click at [421, 48] on span "Mark In Progress" at bounding box center [426, 48] width 28 height 5
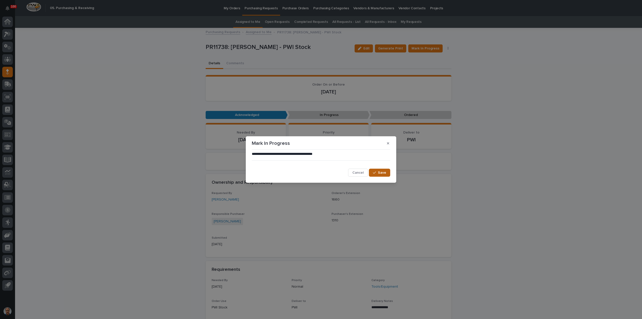
click at [377, 171] on div "button" at bounding box center [375, 173] width 5 height 4
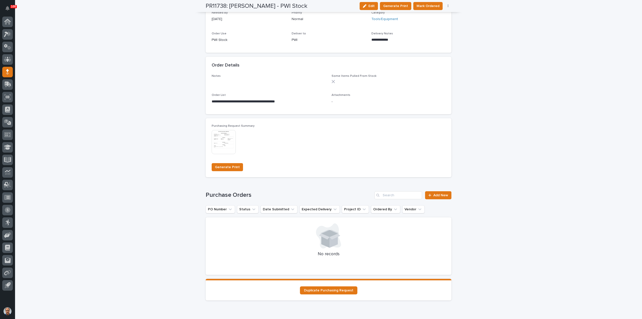
scroll to position [276, 0]
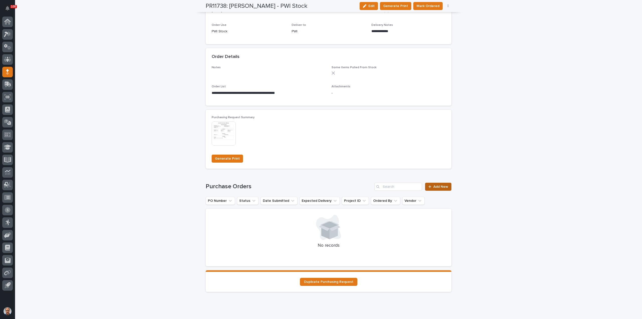
click at [440, 187] on span "Add New" at bounding box center [441, 187] width 15 height 4
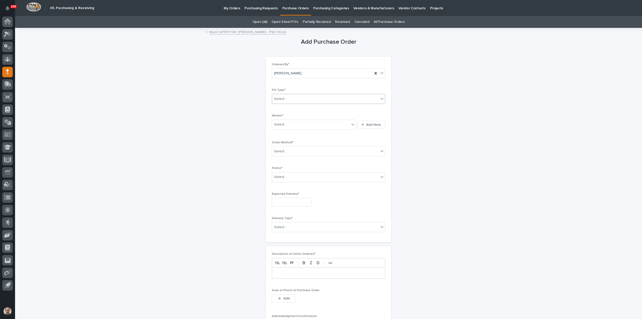
click at [292, 99] on div "Select..." at bounding box center [325, 99] width 107 height 8
drag, startPoint x: 292, startPoint y: 112, endPoint x: 294, endPoint y: 118, distance: 6.4
click at [291, 116] on div "Paper" at bounding box center [326, 117] width 113 height 9
click at [299, 125] on div "Select..." at bounding box center [311, 124] width 78 height 8
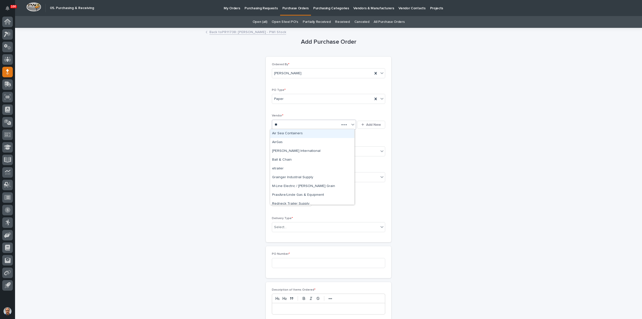
type input "***"
click at [288, 142] on div "AirGas" at bounding box center [312, 142] width 84 height 9
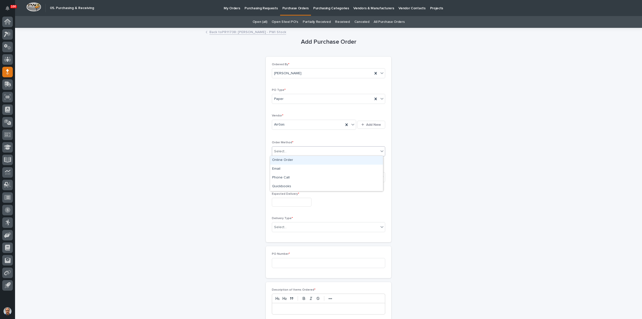
click at [289, 149] on div "Select..." at bounding box center [325, 151] width 107 height 8
click at [285, 160] on div "Online Order" at bounding box center [326, 160] width 113 height 9
drag, startPoint x: 290, startPoint y: 175, endPoint x: 291, endPoint y: 179, distance: 4.6
click at [290, 175] on div "Select..." at bounding box center [325, 177] width 107 height 8
click at [284, 193] on div "Submitted" at bounding box center [326, 194] width 113 height 9
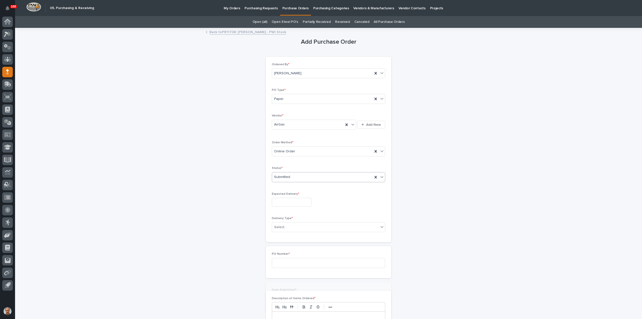
click at [284, 202] on input "text" at bounding box center [292, 202] width 40 height 9
click at [274, 169] on div "18" at bounding box center [272, 168] width 7 height 7
type input "**********"
click at [291, 225] on div "Select..." at bounding box center [325, 227] width 107 height 8
click at [283, 236] on div "Deliver to PWI" at bounding box center [326, 235] width 113 height 9
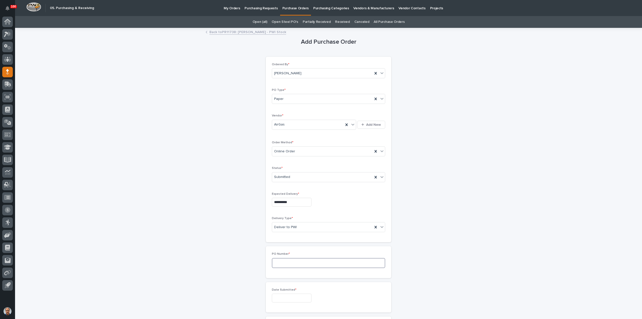
drag, startPoint x: 275, startPoint y: 260, endPoint x: 284, endPoint y: 261, distance: 9.1
click at [276, 260] on input at bounding box center [328, 263] width 113 height 10
type input "18810"
click at [293, 298] on input "text" at bounding box center [292, 298] width 40 height 9
click at [271, 254] on div "11" at bounding box center [272, 255] width 7 height 7
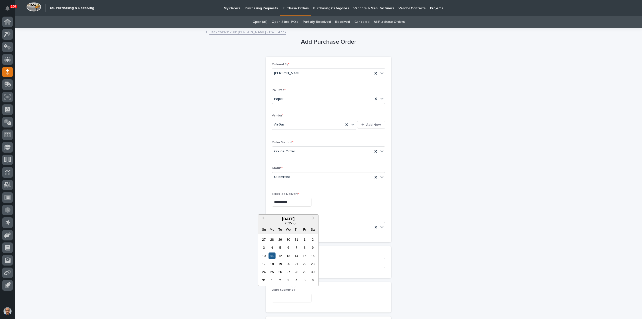
type input "**********"
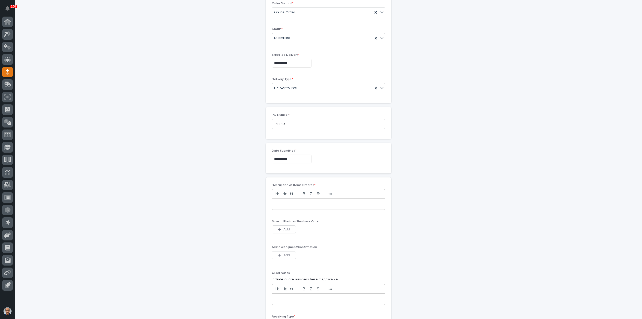
scroll to position [201, 0]
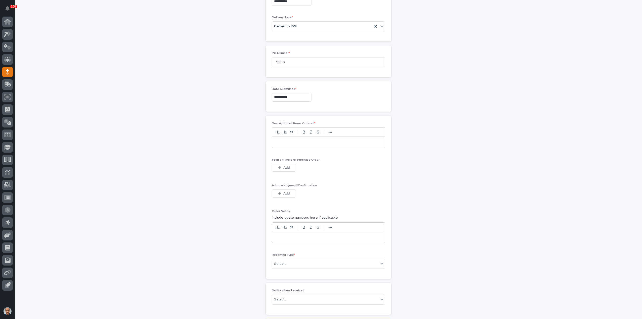
click at [285, 143] on p at bounding box center [328, 142] width 105 height 5
click at [274, 140] on div "**********" at bounding box center [328, 142] width 113 height 11
click at [295, 140] on p "**********" at bounding box center [329, 142] width 106 height 5
click at [284, 164] on button "Add" at bounding box center [284, 168] width 24 height 8
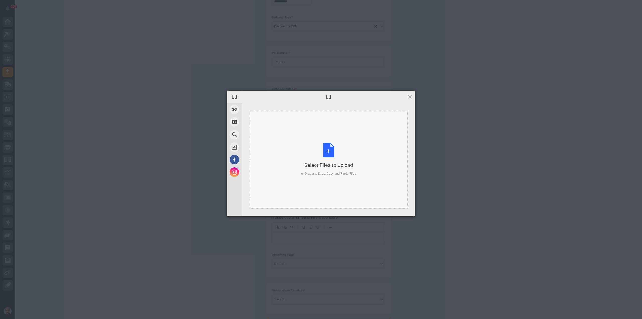
click at [328, 149] on div "Select Files to Upload or Drag and Drop, Copy and Paste Files" at bounding box center [328, 159] width 55 height 33
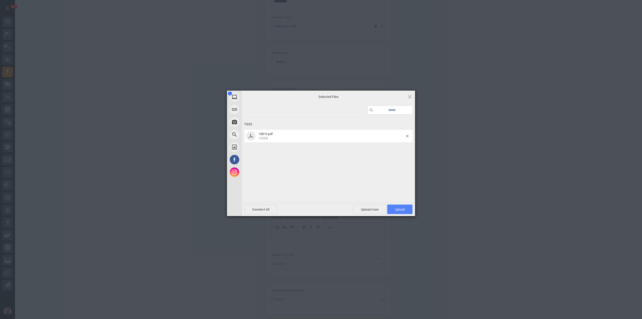
click at [393, 211] on span "Upload 1" at bounding box center [399, 209] width 25 height 10
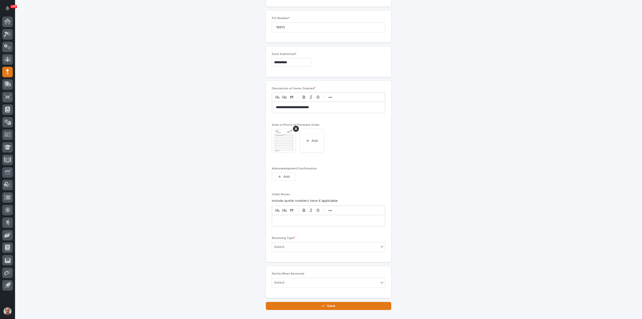
scroll to position [263, 0]
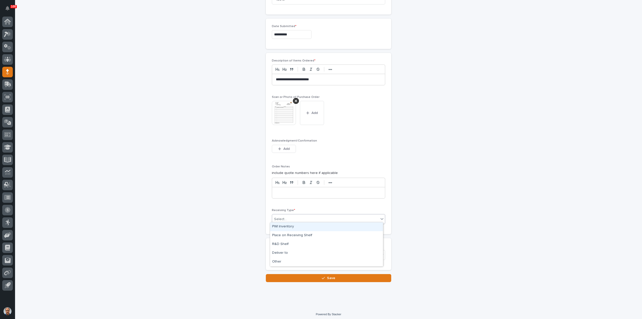
click at [310, 216] on div "Select..." at bounding box center [325, 219] width 107 height 8
click at [288, 251] on div "Deliver to" at bounding box center [326, 253] width 113 height 9
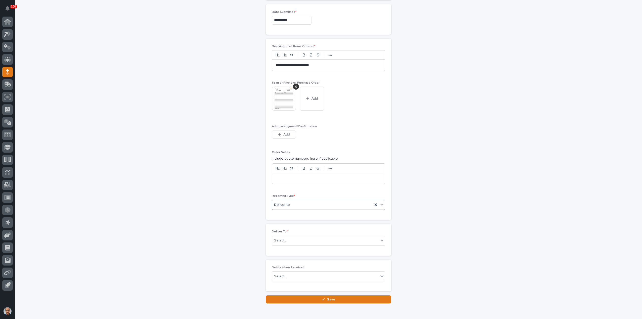
scroll to position [281, 0]
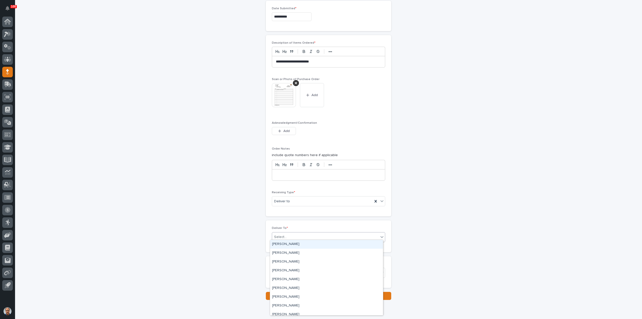
click at [295, 233] on div "Select..." at bounding box center [325, 237] width 107 height 8
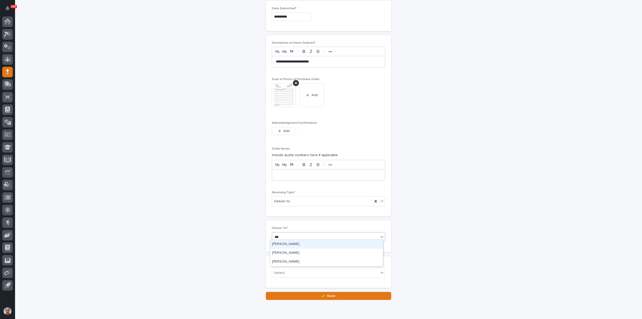
type input "****"
click at [289, 252] on div "[PERSON_NAME]" at bounding box center [326, 253] width 113 height 9
click at [330, 294] on span "Save" at bounding box center [331, 296] width 8 height 4
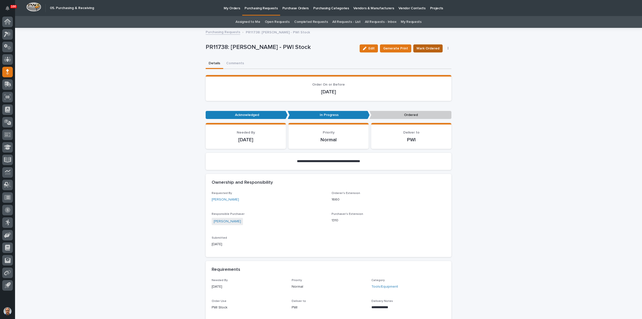
click at [430, 48] on span "Mark Ordered" at bounding box center [428, 48] width 23 height 5
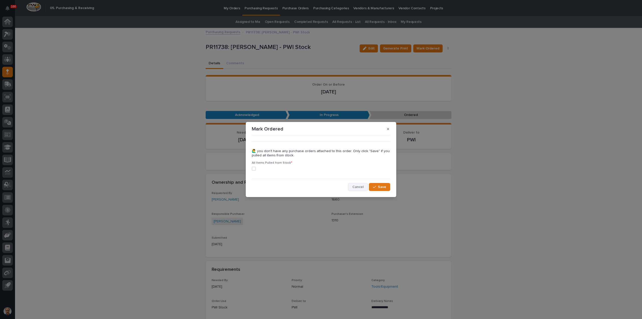
click at [358, 187] on span "Cancel" at bounding box center [357, 187] width 11 height 4
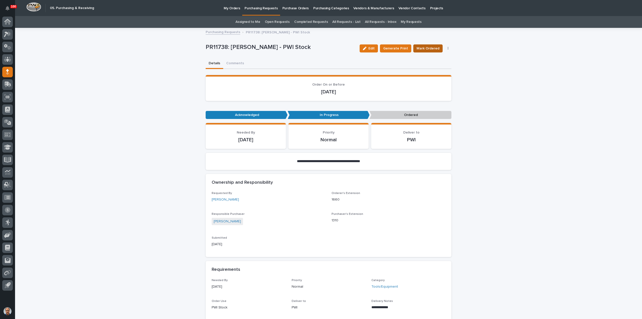
click at [428, 48] on span "Mark Ordered" at bounding box center [428, 48] width 23 height 5
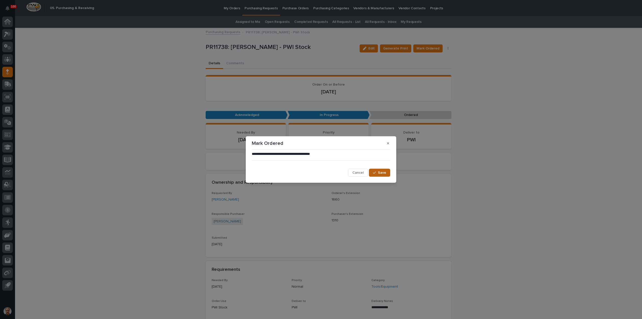
click at [376, 171] on icon "button" at bounding box center [374, 173] width 3 height 4
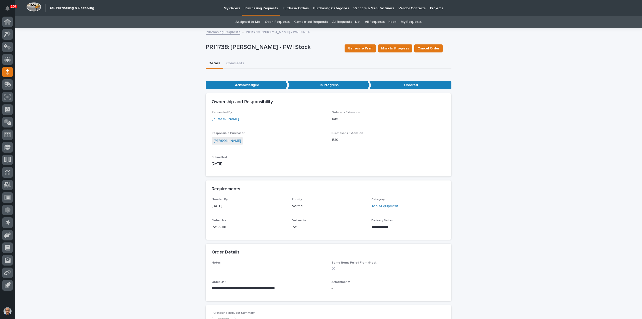
click at [252, 8] on p "Purchasing Requests" at bounding box center [261, 5] width 33 height 11
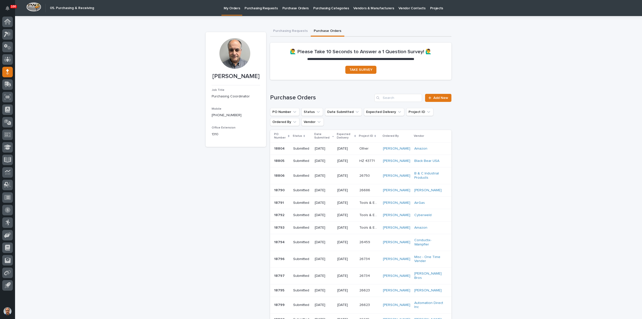
click at [376, 163] on p "HZ 43771" at bounding box center [368, 160] width 16 height 5
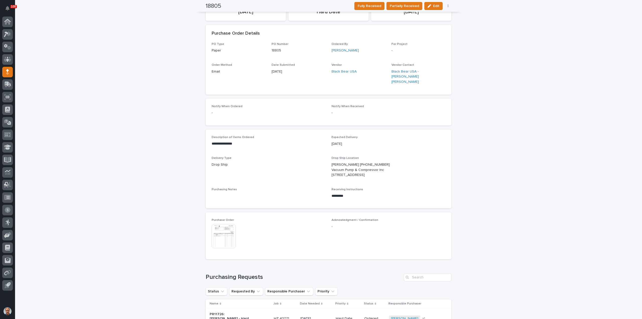
scroll to position [30, 0]
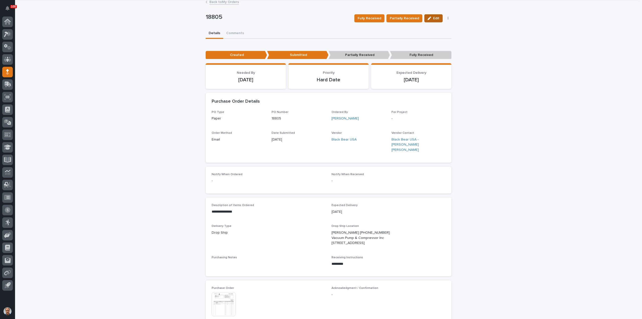
click at [436, 16] on button "Edit" at bounding box center [433, 18] width 18 height 8
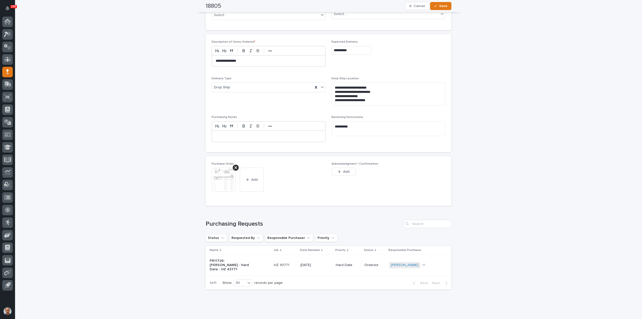
scroll to position [215, 0]
click at [340, 167] on div "button" at bounding box center [340, 169] width 5 height 4
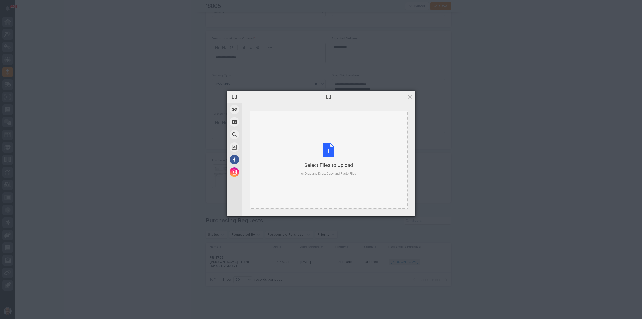
click at [329, 152] on div "Select Files to Upload or Drag and Drop, Copy and Paste Files" at bounding box center [328, 159] width 55 height 33
click at [399, 207] on span "Upload 1" at bounding box center [399, 209] width 25 height 10
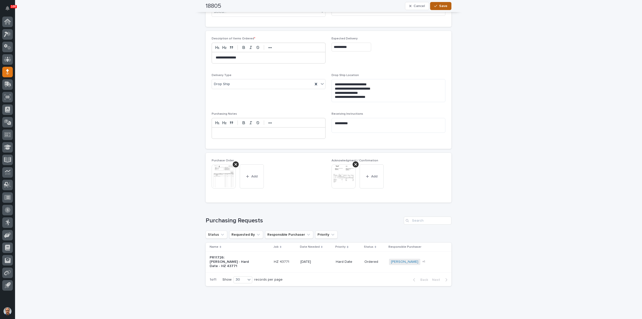
click at [440, 4] on span "Save" at bounding box center [443, 6] width 8 height 4
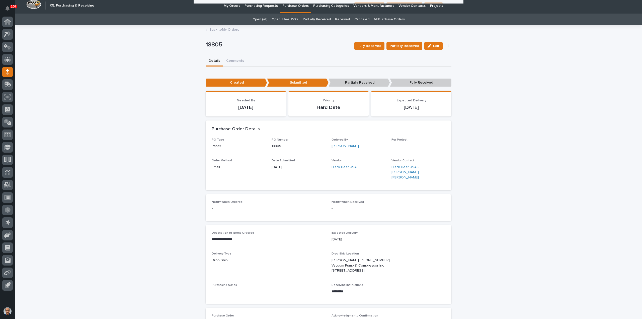
scroll to position [0, 0]
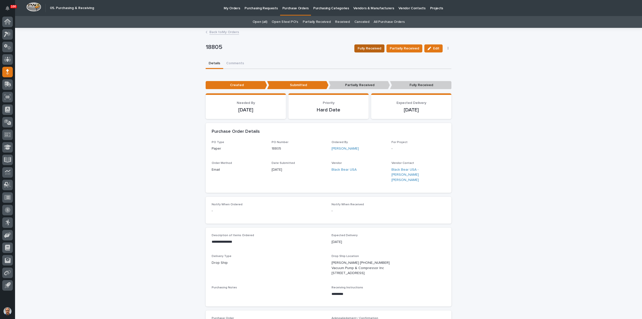
click at [369, 47] on span "Fully Received" at bounding box center [370, 48] width 24 height 5
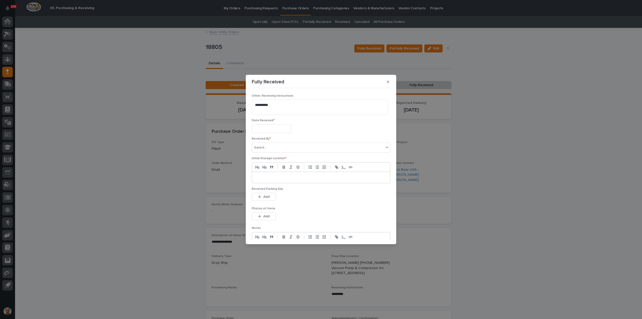
click at [265, 130] on input "text" at bounding box center [272, 128] width 40 height 9
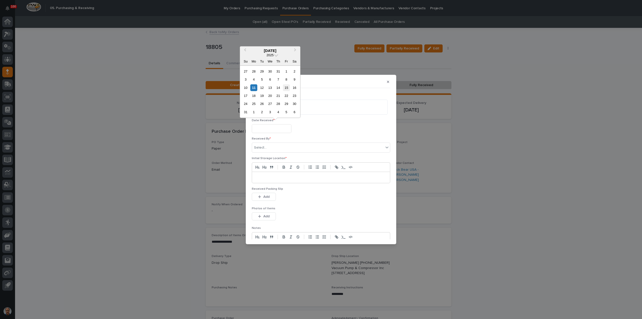
click at [287, 86] on div "15" at bounding box center [286, 87] width 7 height 7
type input "**********"
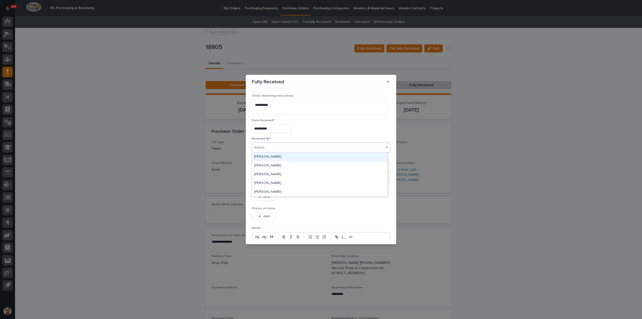
click at [283, 147] on div "Select..." at bounding box center [318, 148] width 132 height 8
type input "*"
click at [273, 190] on div "John Myers" at bounding box center [319, 192] width 135 height 9
click at [269, 178] on p at bounding box center [321, 177] width 130 height 5
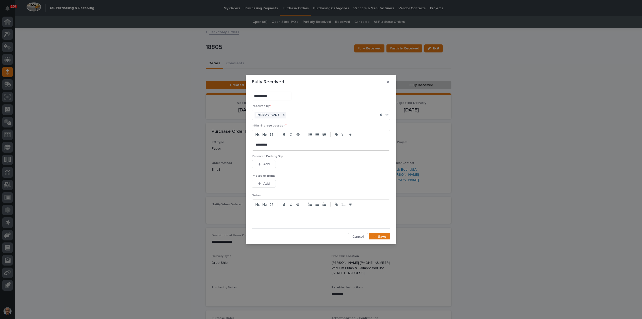
scroll to position [33, 0]
click at [382, 235] on span "Save" at bounding box center [382, 237] width 8 height 4
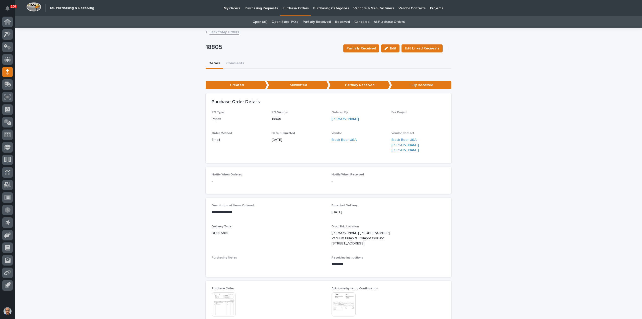
click at [290, 8] on p "Purchase Orders" at bounding box center [295, 5] width 26 height 11
